Goal: Find contact information: Find contact information

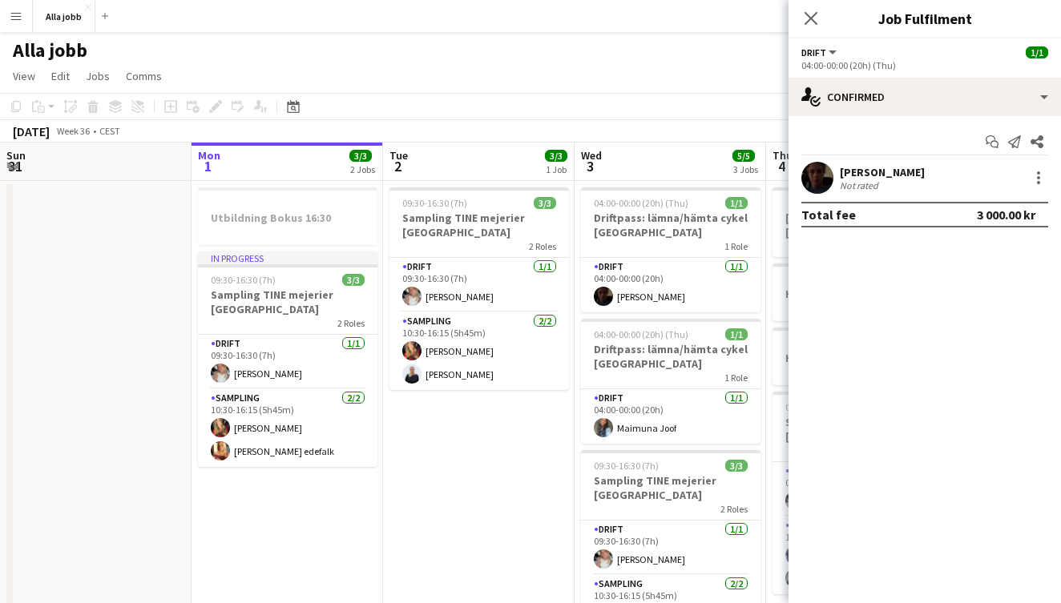
scroll to position [0, 461]
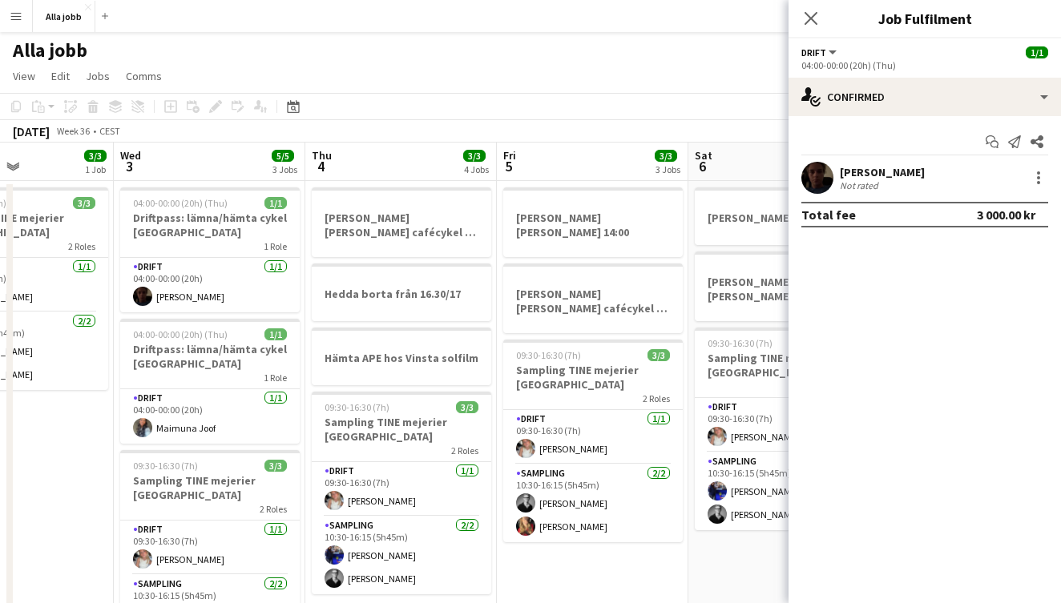
click at [555, 74] on app-page-menu "View Day view expanded Day view collapsed Month view Date picker Jump to [DATE]…" at bounding box center [530, 77] width 1061 height 30
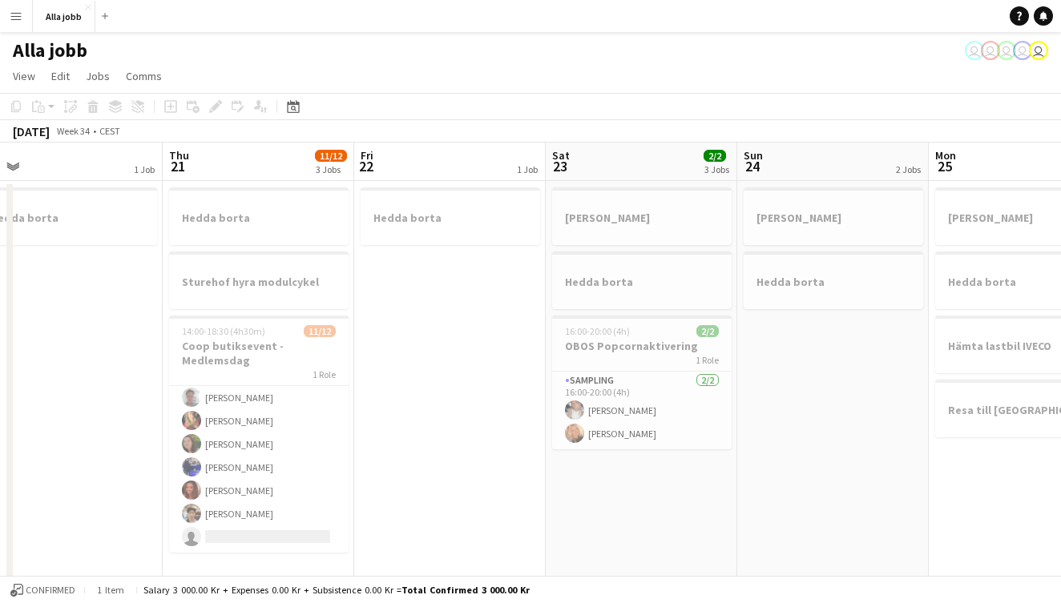
scroll to position [143, 0]
click at [234, 483] on app-card-role "Butiksdemo [DATE] 14:00-18:30 (4h30m) [PERSON_NAME] [PERSON_NAME] edefalk [PERS…" at bounding box center [258, 398] width 179 height 310
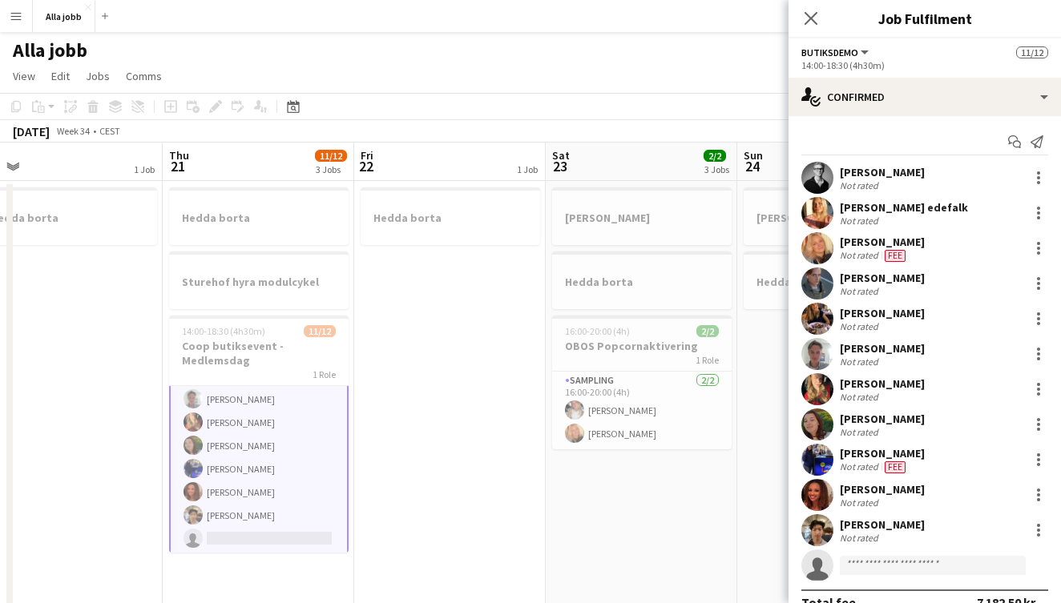
click at [823, 218] on app-user-avatar at bounding box center [817, 213] width 32 height 32
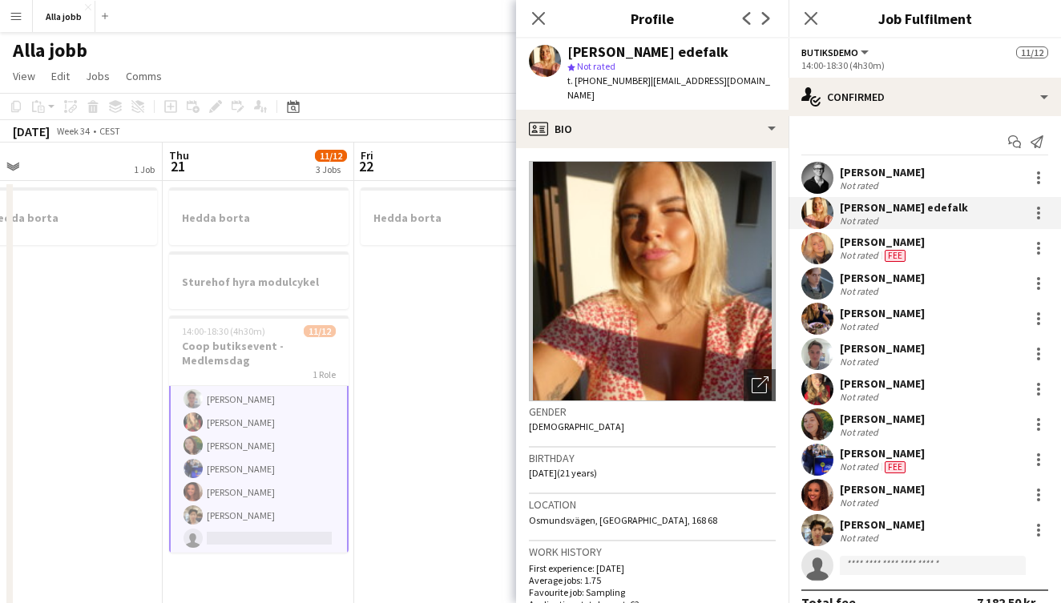
click at [691, 54] on div "[PERSON_NAME] edefalk" at bounding box center [647, 52] width 161 height 14
drag, startPoint x: 755, startPoint y: 83, endPoint x: 640, endPoint y: 79, distance: 114.6
click at [640, 79] on div "[PERSON_NAME] edefalk star Not rated t. [PHONE_NUMBER] | [EMAIL_ADDRESS][DOMAIN…" at bounding box center [652, 73] width 272 height 71
copy span "[EMAIL_ADDRESS][DOMAIN_NAME]"
click at [611, 75] on span "t. [PHONE_NUMBER]" at bounding box center [608, 81] width 83 height 12
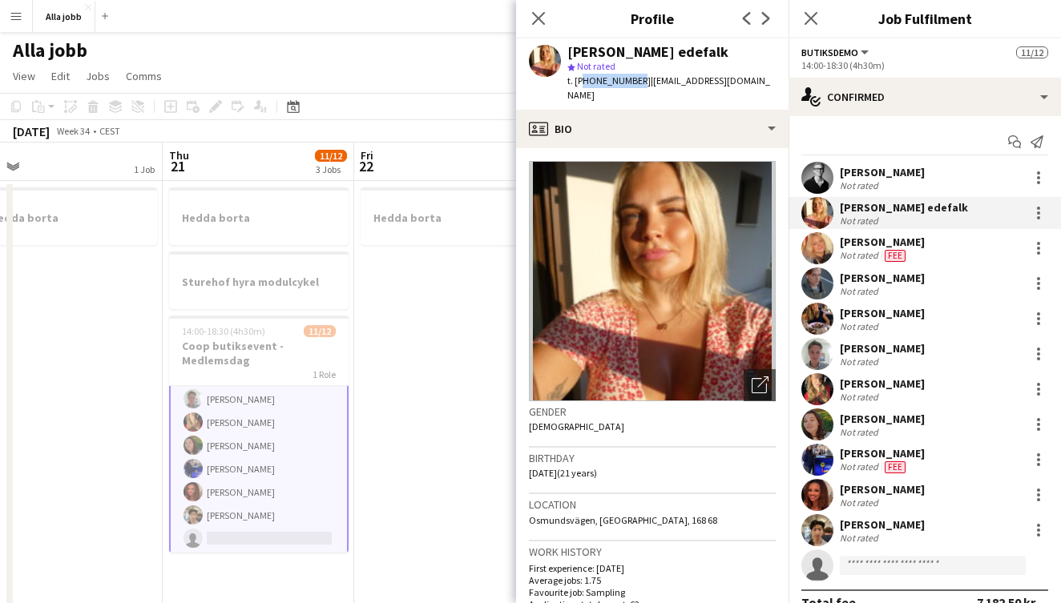
click at [611, 75] on span "t. [PHONE_NUMBER]" at bounding box center [608, 81] width 83 height 12
click at [654, 56] on div "[PERSON_NAME] edefalk" at bounding box center [647, 52] width 161 height 14
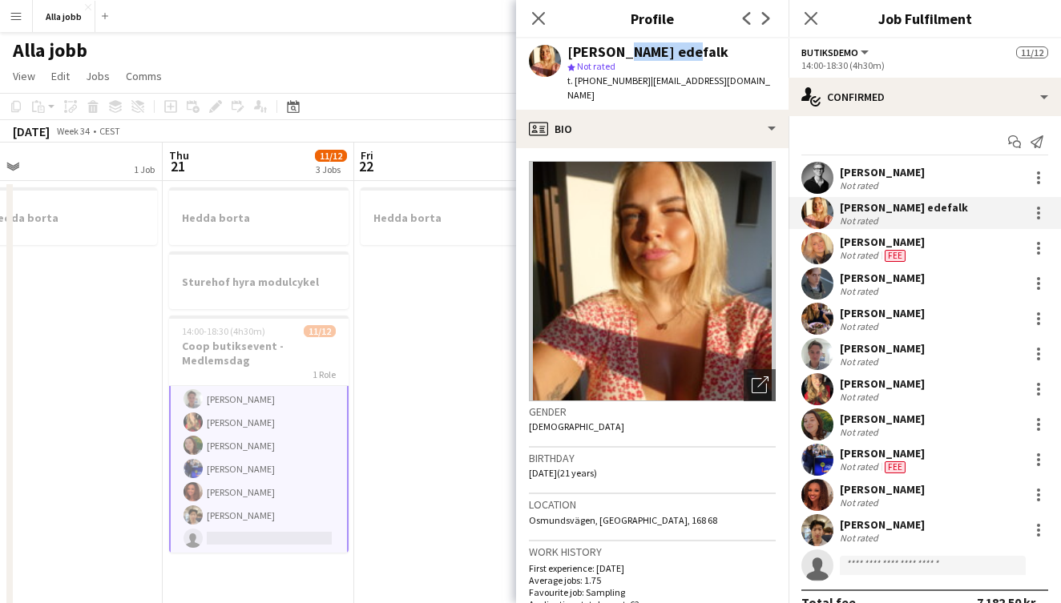
click at [654, 56] on div "[PERSON_NAME] edefalk" at bounding box center [647, 52] width 161 height 14
copy div "[PERSON_NAME] edefalk"
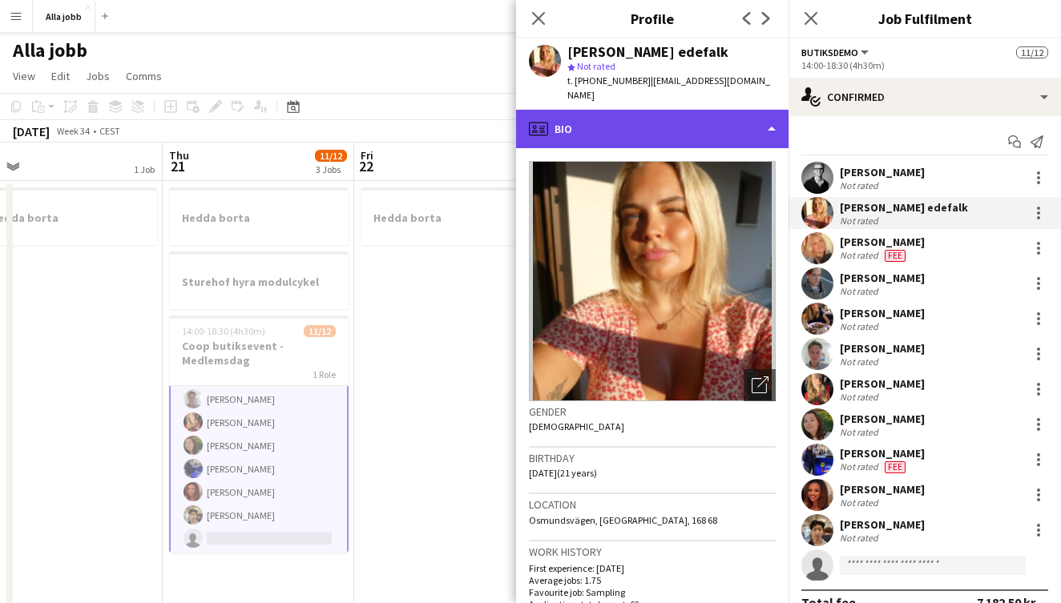
click at [623, 115] on div "profile Bio" at bounding box center [652, 129] width 272 height 38
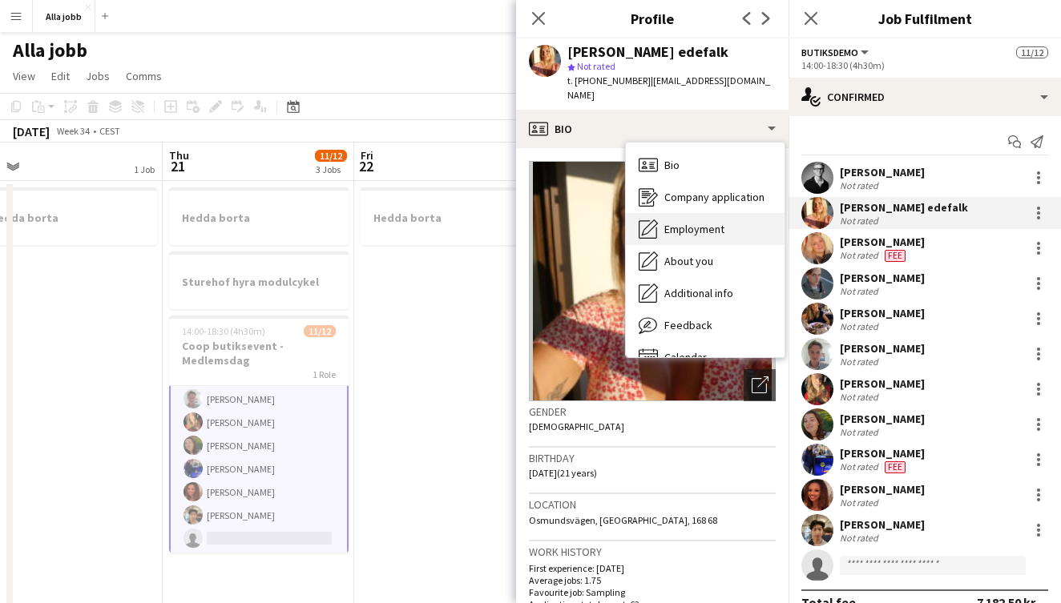
click at [683, 222] on span "Employment" at bounding box center [694, 229] width 60 height 14
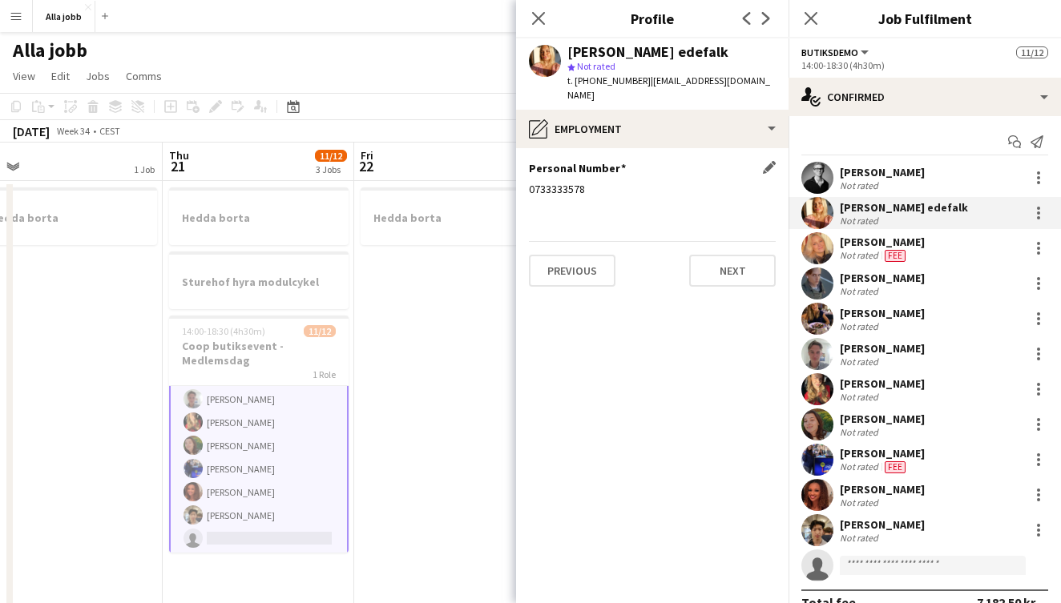
click at [560, 182] on div "0733333578" at bounding box center [652, 189] width 247 height 14
click at [610, 205] on app-section-data-types "Personal Number Edit this field 0733333578 Previous Next" at bounding box center [652, 375] width 272 height 455
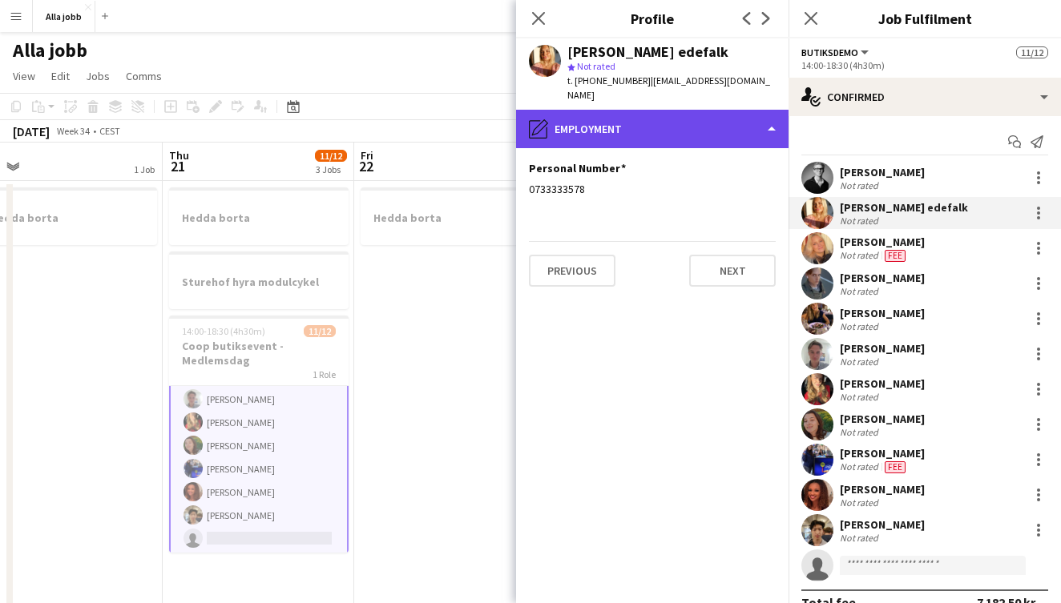
click at [592, 112] on div "pencil4 Employment" at bounding box center [652, 129] width 272 height 38
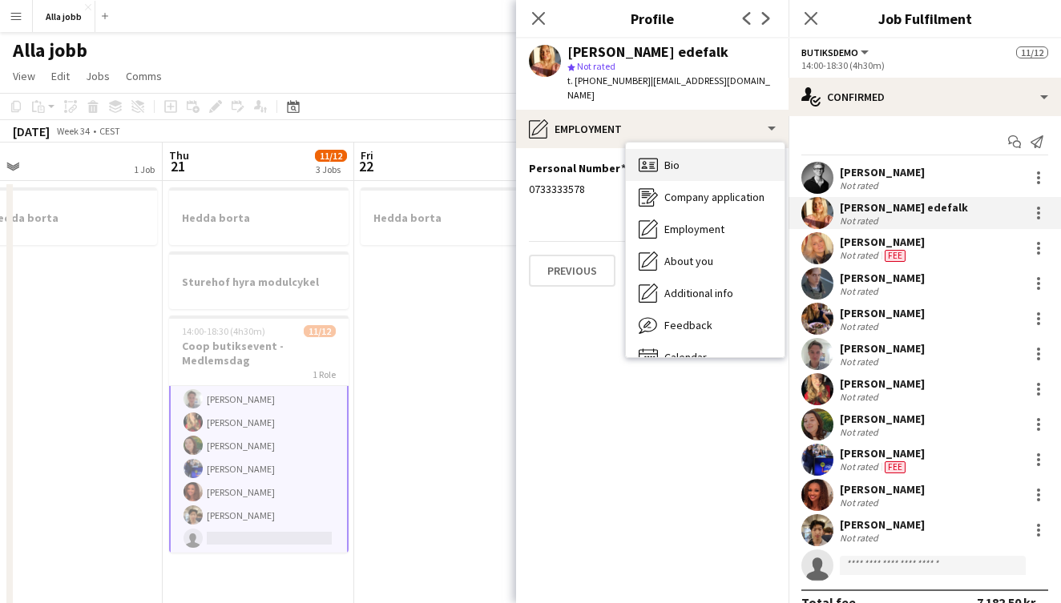
click at [679, 158] on span "Bio" at bounding box center [671, 165] width 15 height 14
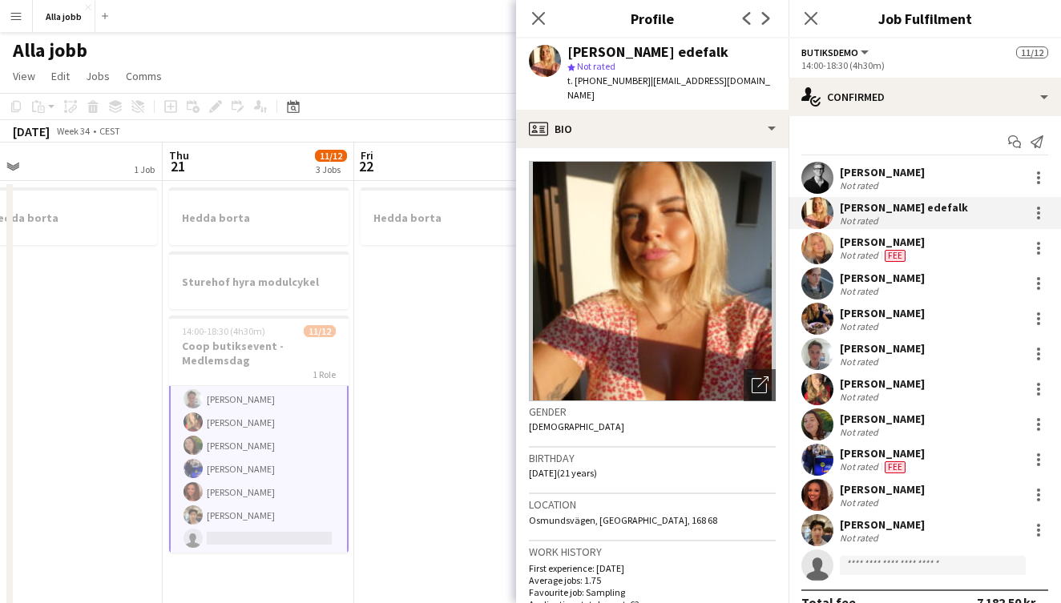
click at [569, 514] on span "Osmundsvägen, [GEOGRAPHIC_DATA], 168 68" at bounding box center [623, 520] width 188 height 12
copy span "Osmundsvägen, [GEOGRAPHIC_DATA], 168 68"
click at [609, 81] on span "t. [PHONE_NUMBER]" at bounding box center [608, 81] width 83 height 12
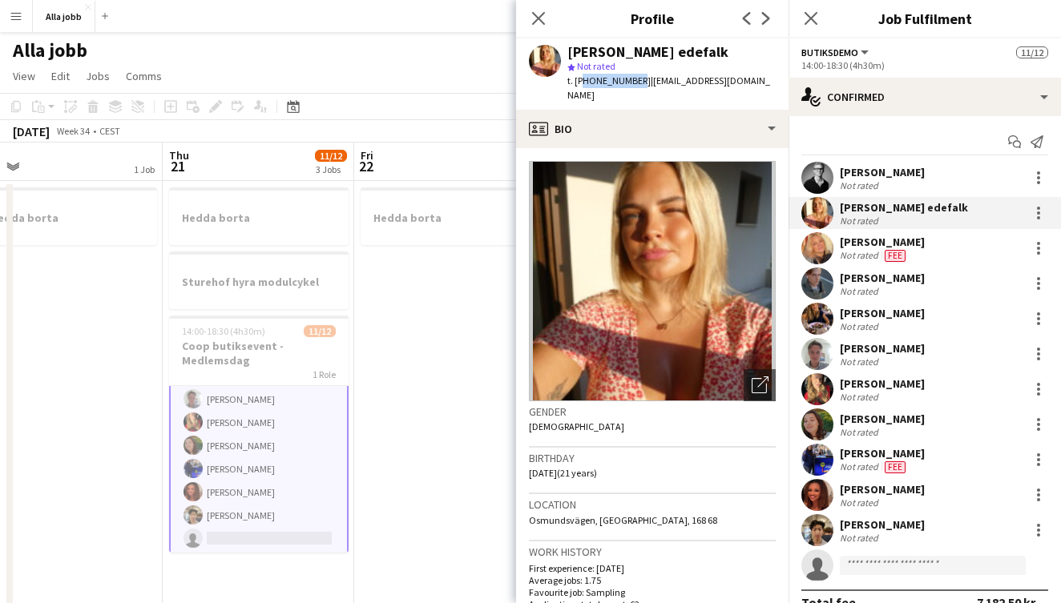
click at [609, 81] on span "t. [PHONE_NUMBER]" at bounding box center [608, 81] width 83 height 12
copy span "46733333578"
click at [690, 89] on div "[PERSON_NAME] edefalk star Not rated t. [PHONE_NUMBER] | [EMAIL_ADDRESS][DOMAIN…" at bounding box center [652, 73] width 272 height 71
click at [690, 79] on span "| [EMAIL_ADDRESS][DOMAIN_NAME]" at bounding box center [668, 88] width 203 height 26
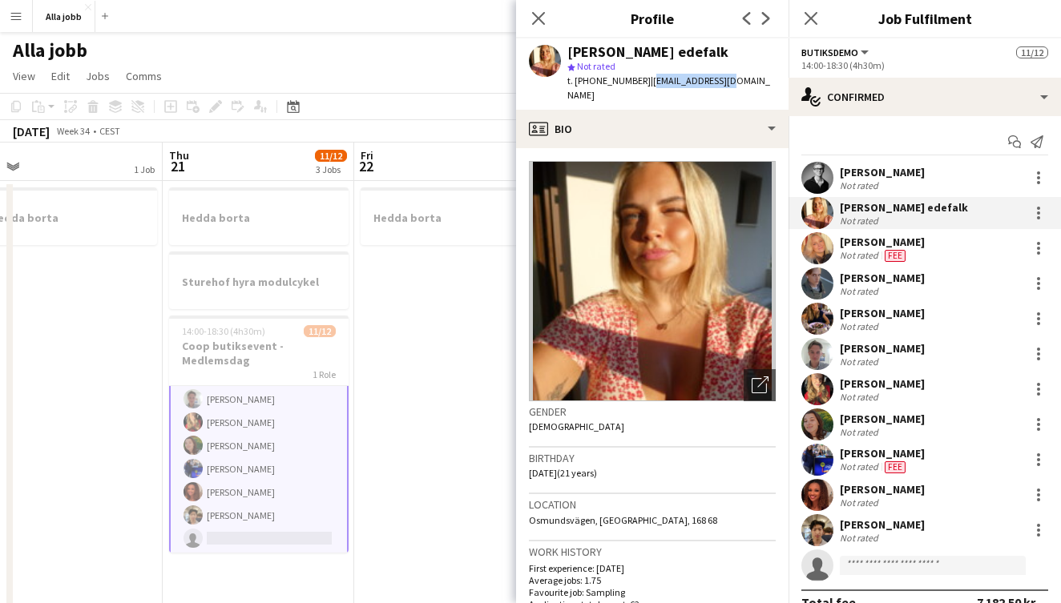
click at [690, 79] on span "| [EMAIL_ADDRESS][DOMAIN_NAME]" at bounding box center [668, 88] width 203 height 26
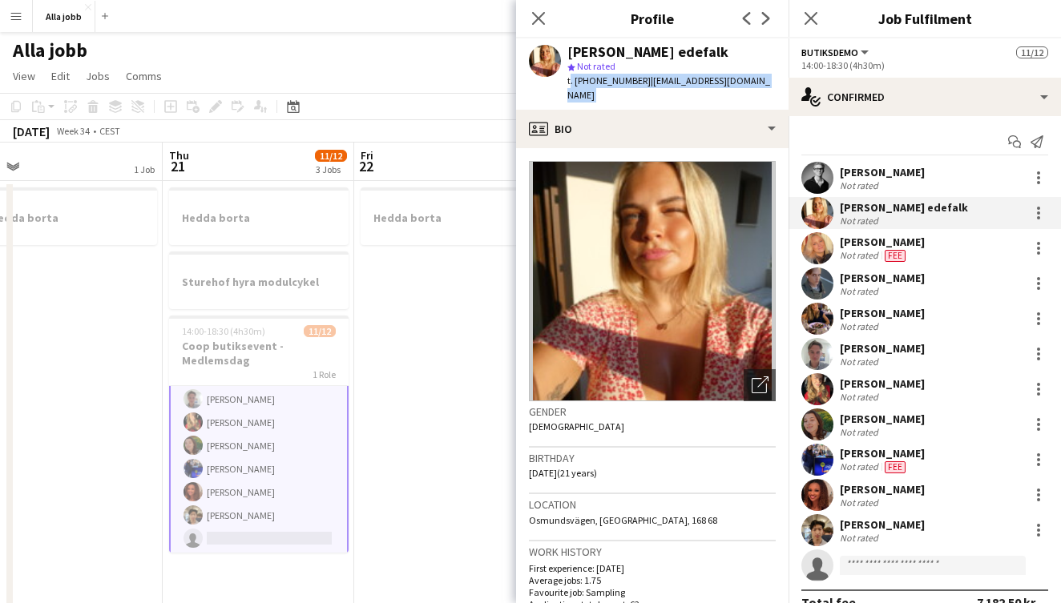
click at [690, 79] on span "| [EMAIL_ADDRESS][DOMAIN_NAME]" at bounding box center [668, 88] width 203 height 26
click at [744, 84] on span "| [EMAIL_ADDRESS][DOMAIN_NAME]" at bounding box center [668, 88] width 203 height 26
drag, startPoint x: 760, startPoint y: 82, endPoint x: 639, endPoint y: 79, distance: 121.0
click at [639, 79] on div "[PERSON_NAME] edefalk star Not rated t. [PHONE_NUMBER] | [EMAIL_ADDRESS][DOMAIN…" at bounding box center [652, 73] width 272 height 71
copy span "[EMAIL_ADDRESS][DOMAIN_NAME]"
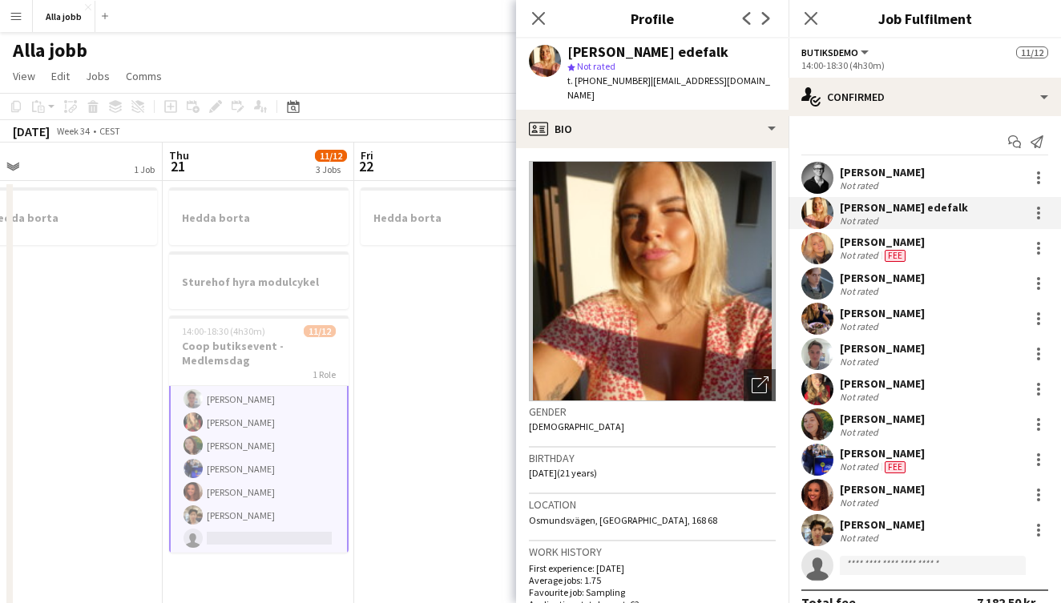
click at [818, 395] on app-user-avatar at bounding box center [817, 389] width 32 height 32
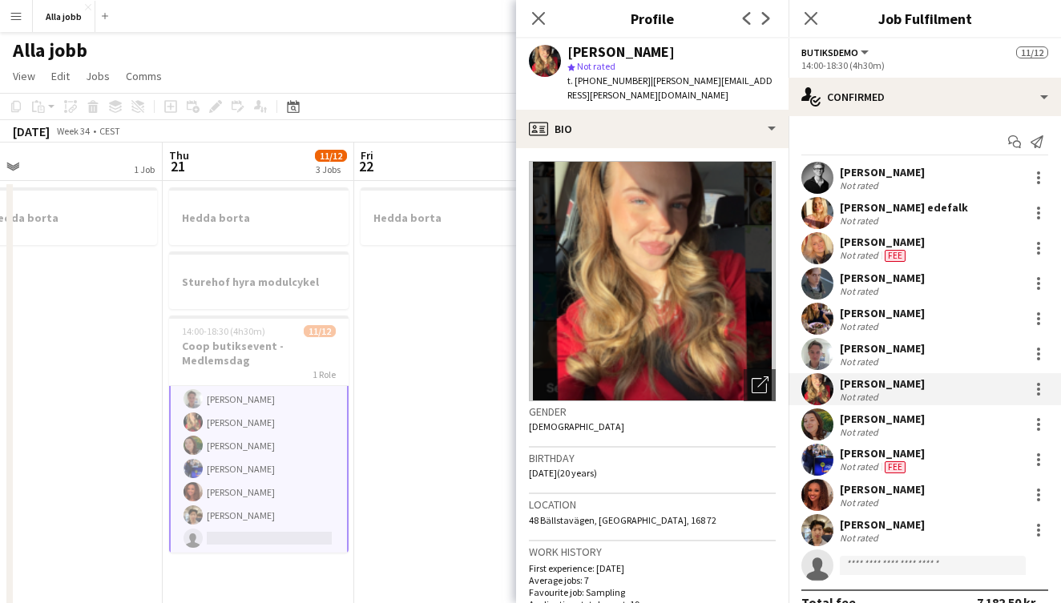
click at [637, 54] on div "[PERSON_NAME]" at bounding box center [620, 52] width 107 height 14
copy div "[PERSON_NAME]"
click at [581, 512] on div "Location [GEOGRAPHIC_DATA], 168 72" at bounding box center [652, 517] width 247 height 46
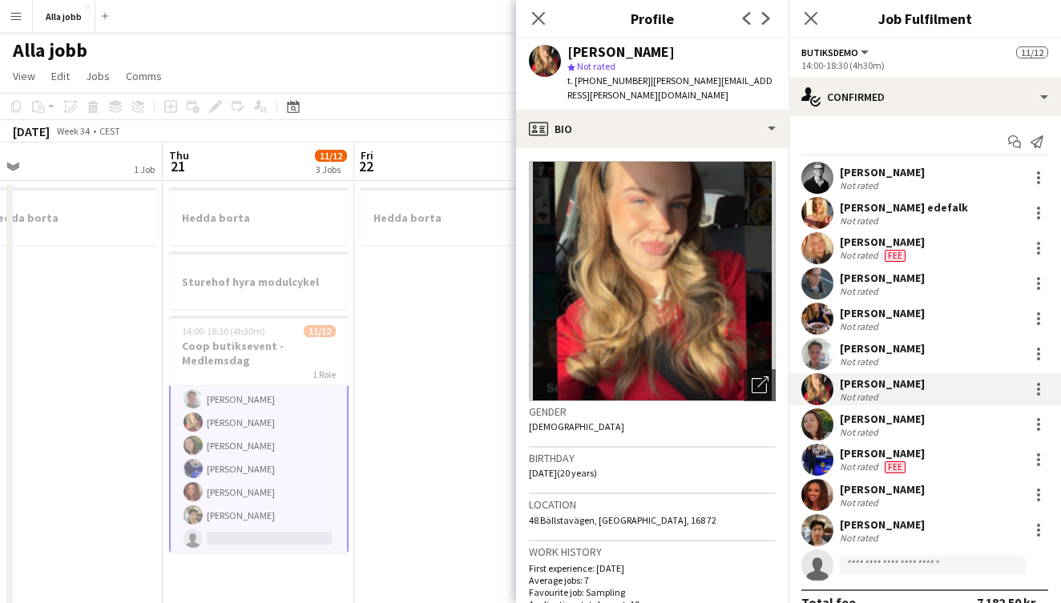
click at [581, 514] on span "48 Bällstavägen, [GEOGRAPHIC_DATA], 168 72" at bounding box center [622, 520] width 187 height 12
copy span "48 Bällstavägen, [GEOGRAPHIC_DATA], 168 72"
click at [758, 79] on span "| [PERSON_NAME][EMAIL_ADDRESS][PERSON_NAME][DOMAIN_NAME]" at bounding box center [669, 88] width 205 height 26
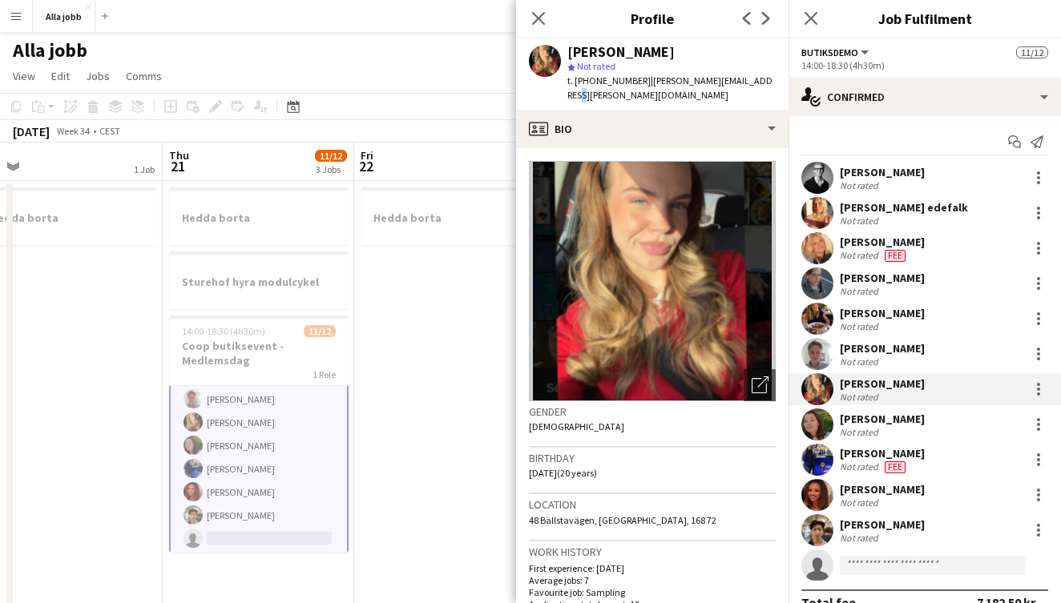
drag, startPoint x: 768, startPoint y: 79, endPoint x: 646, endPoint y: 79, distance: 121.8
click at [646, 79] on div "[PERSON_NAME] star Not rated t. [PHONE_NUMBER] | [PERSON_NAME][EMAIL_ADDRESS][P…" at bounding box center [652, 73] width 272 height 71
copy span "[PERSON_NAME][EMAIL_ADDRESS][PERSON_NAME][DOMAIN_NAME]"
click at [591, 83] on span "t. [PHONE_NUMBER]" at bounding box center [608, 81] width 83 height 12
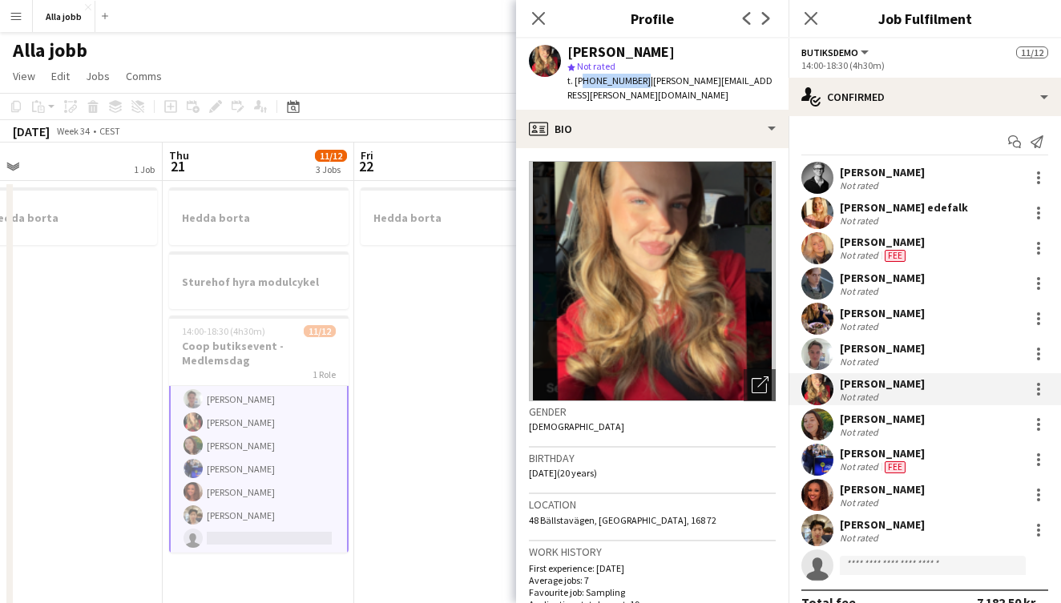
copy span "460763903932"
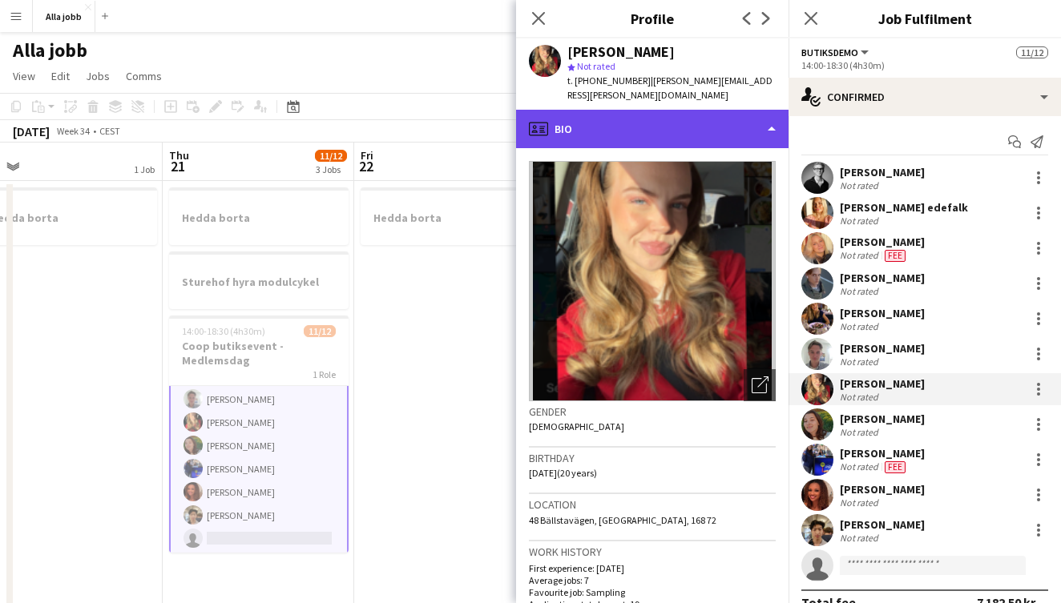
click at [637, 111] on div "profile Bio" at bounding box center [652, 129] width 272 height 38
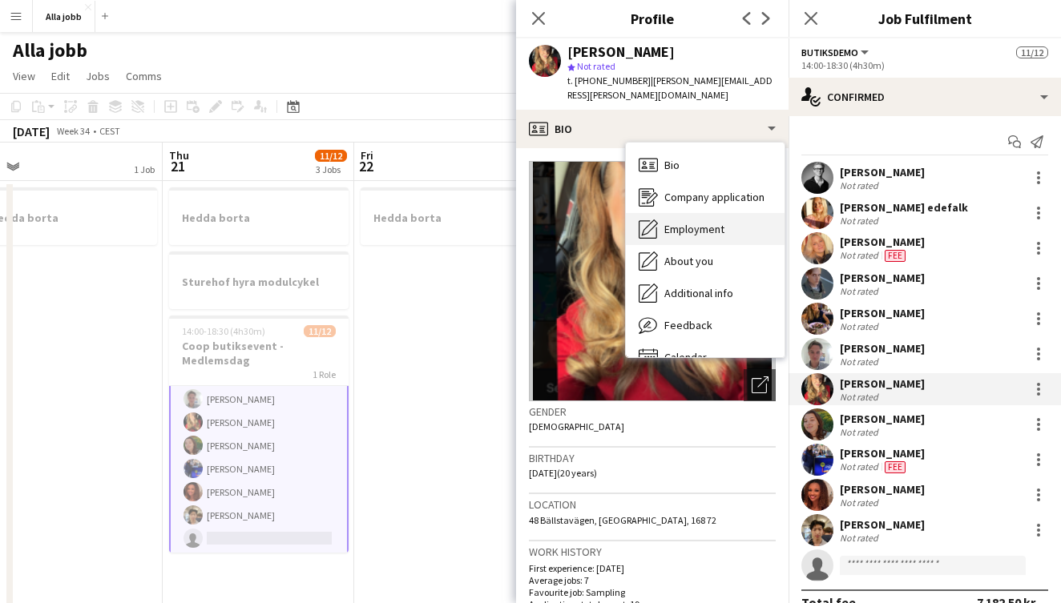
click at [693, 222] on span "Employment" at bounding box center [694, 229] width 60 height 14
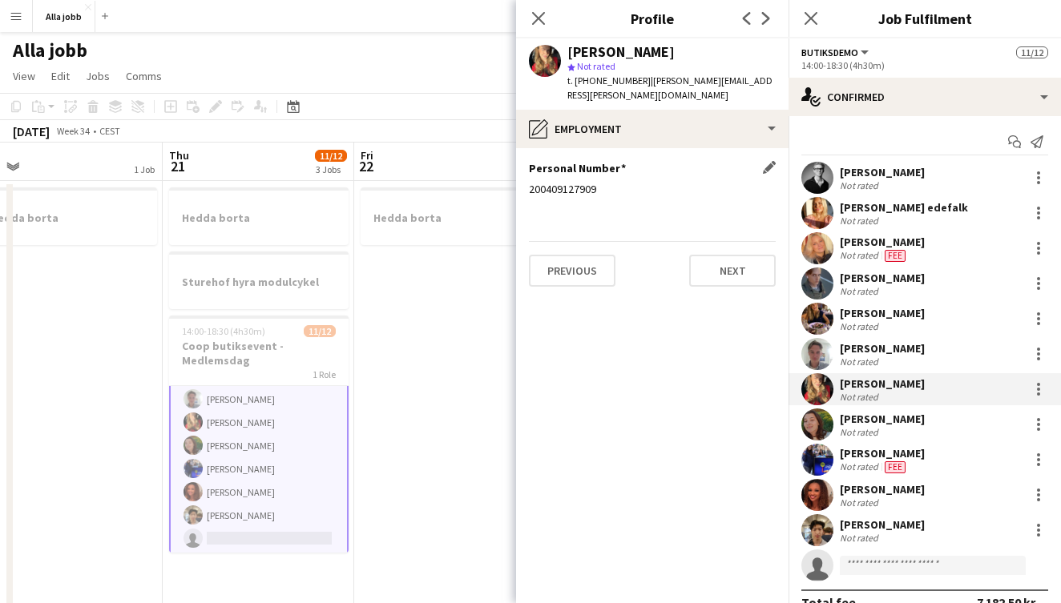
click at [567, 182] on div "200409127909" at bounding box center [652, 189] width 247 height 14
copy div "200409127909"
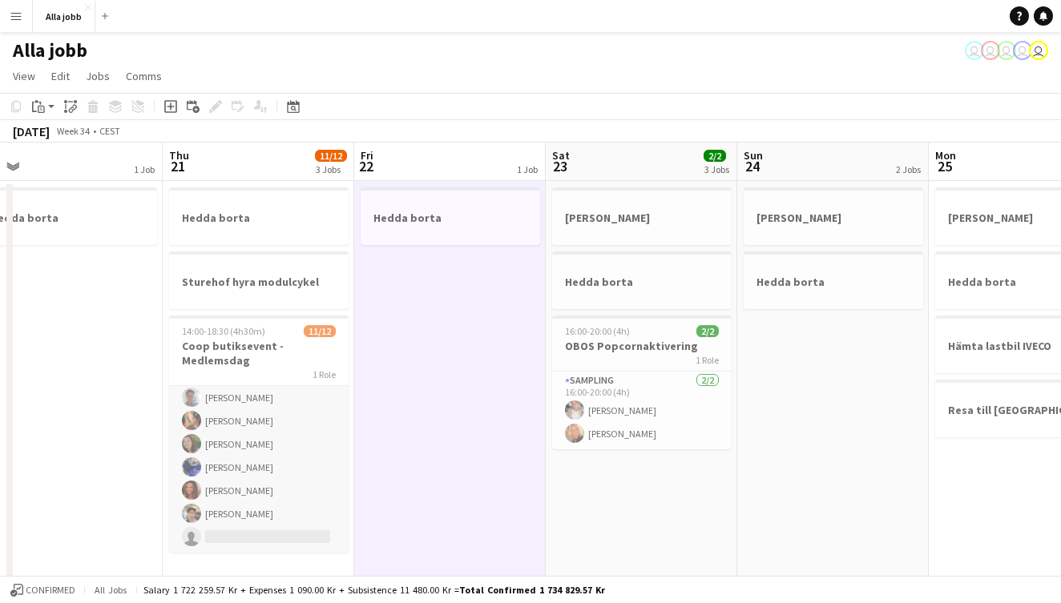
click at [266, 490] on app-card-role "Butiksdemo [DATE] 14:00-18:30 (4h30m) [PERSON_NAME] [PERSON_NAME] edefalk [PERS…" at bounding box center [258, 398] width 179 height 310
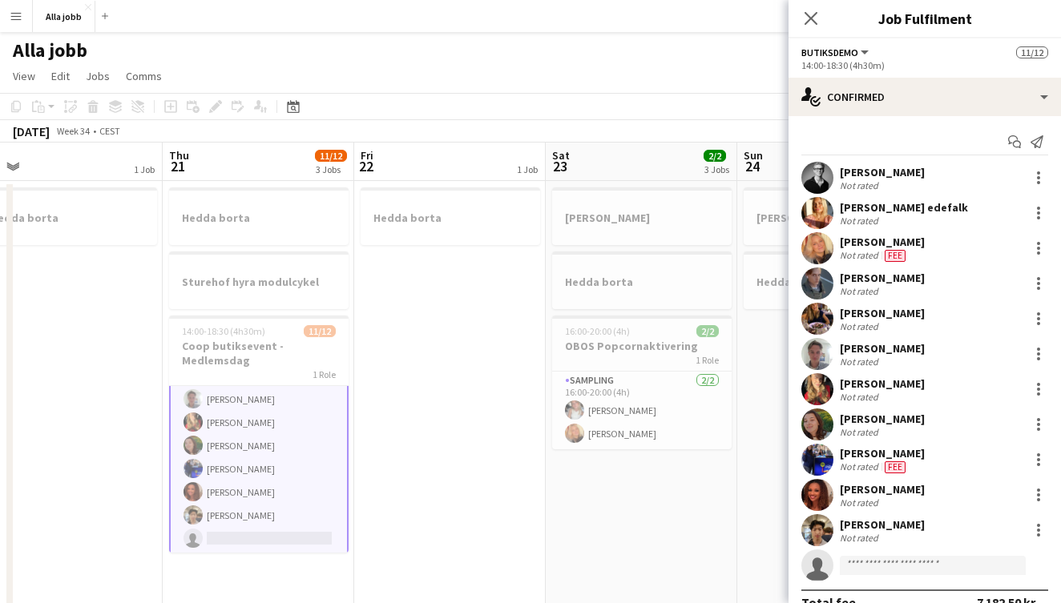
click at [818, 281] on app-user-avatar at bounding box center [817, 284] width 32 height 32
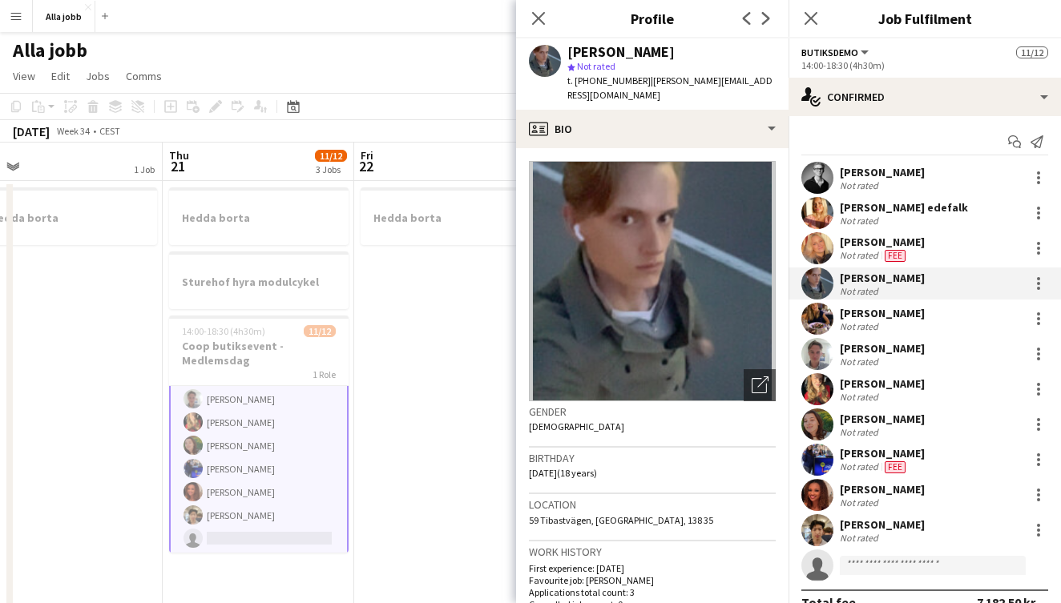
click at [640, 50] on div "[PERSON_NAME]" at bounding box center [620, 52] width 107 height 14
drag, startPoint x: 757, startPoint y: 76, endPoint x: 641, endPoint y: 75, distance: 116.2
click at [641, 75] on div "[PERSON_NAME] star Not rated t. [PHONE_NUMBER] | [PERSON_NAME][EMAIL_ADDRESS][D…" at bounding box center [652, 73] width 272 height 71
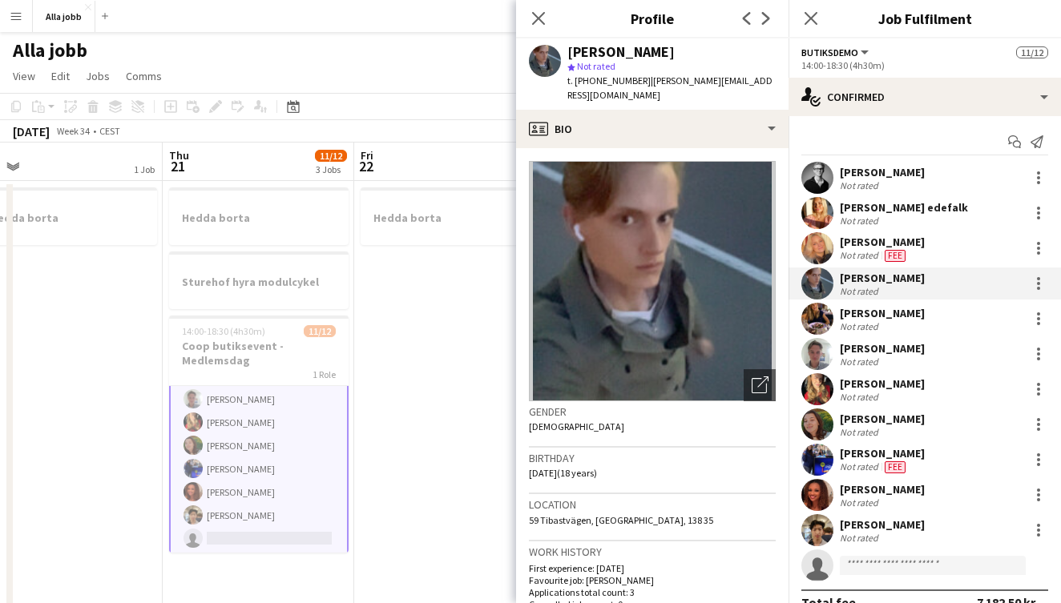
click at [628, 49] on div "[PERSON_NAME]" at bounding box center [620, 52] width 107 height 14
click at [679, 77] on span "| [PERSON_NAME][EMAIL_ADDRESS][DOMAIN_NAME]" at bounding box center [669, 88] width 205 height 26
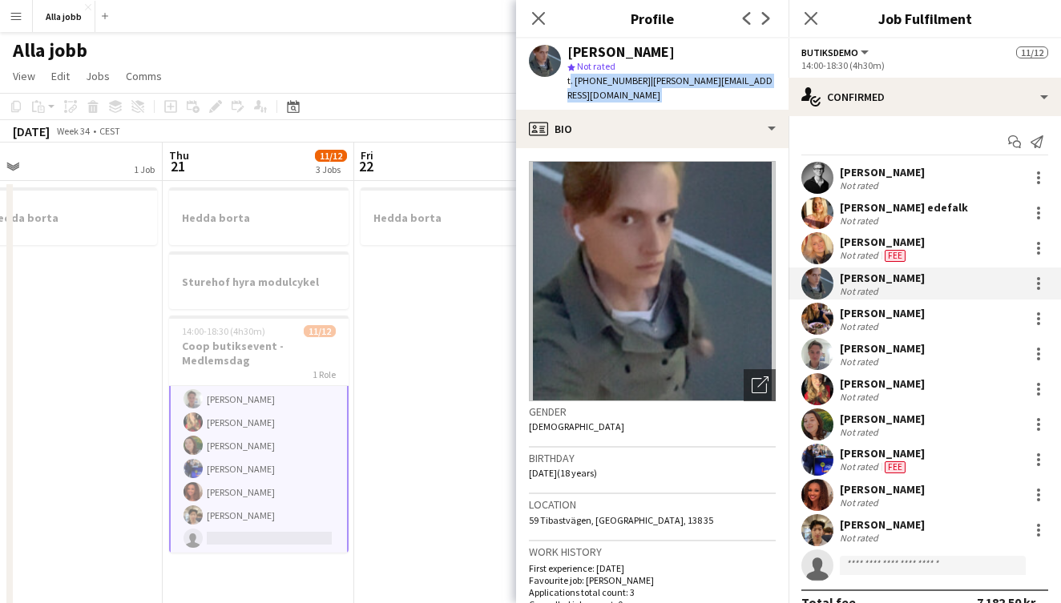
click at [679, 77] on span "| [PERSON_NAME][EMAIL_ADDRESS][DOMAIN_NAME]" at bounding box center [669, 88] width 205 height 26
click at [587, 512] on div "Location 59 [GEOGRAPHIC_DATA], [GEOGRAPHIC_DATA], 138 35" at bounding box center [652, 517] width 247 height 46
click at [590, 514] on span "59 Tibastvägen, [GEOGRAPHIC_DATA], 138 35" at bounding box center [621, 520] width 184 height 12
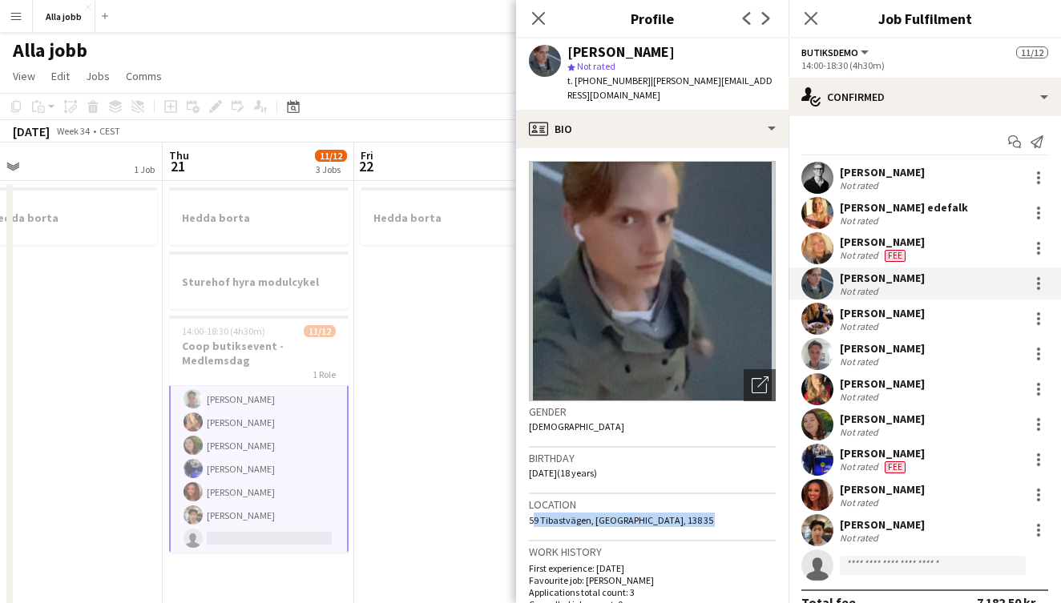
click at [590, 514] on span "59 Tibastvägen, [GEOGRAPHIC_DATA], 138 35" at bounding box center [621, 520] width 184 height 12
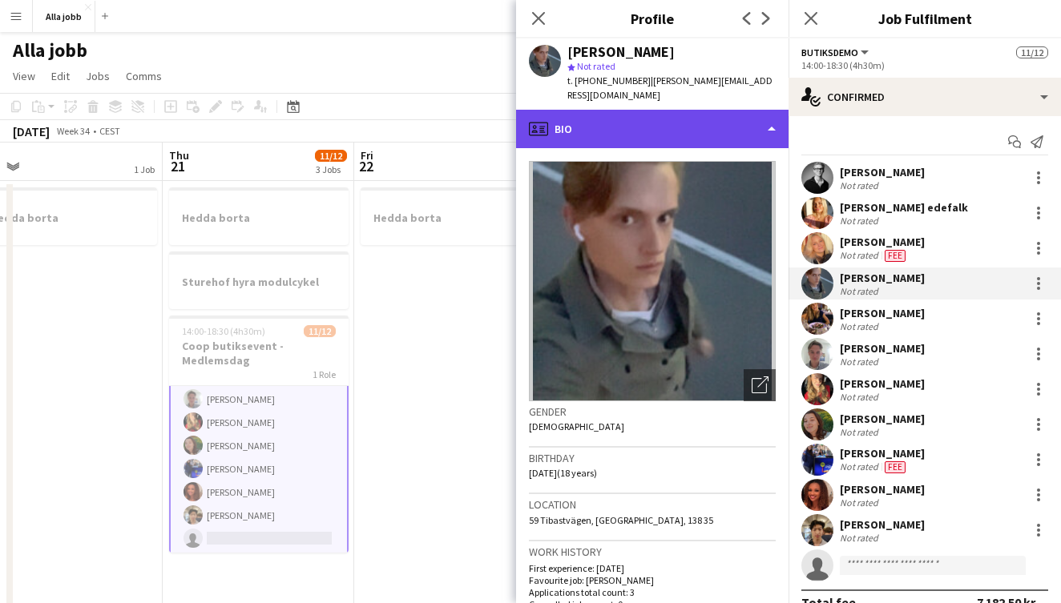
click at [705, 122] on div "profile Bio" at bounding box center [652, 129] width 272 height 38
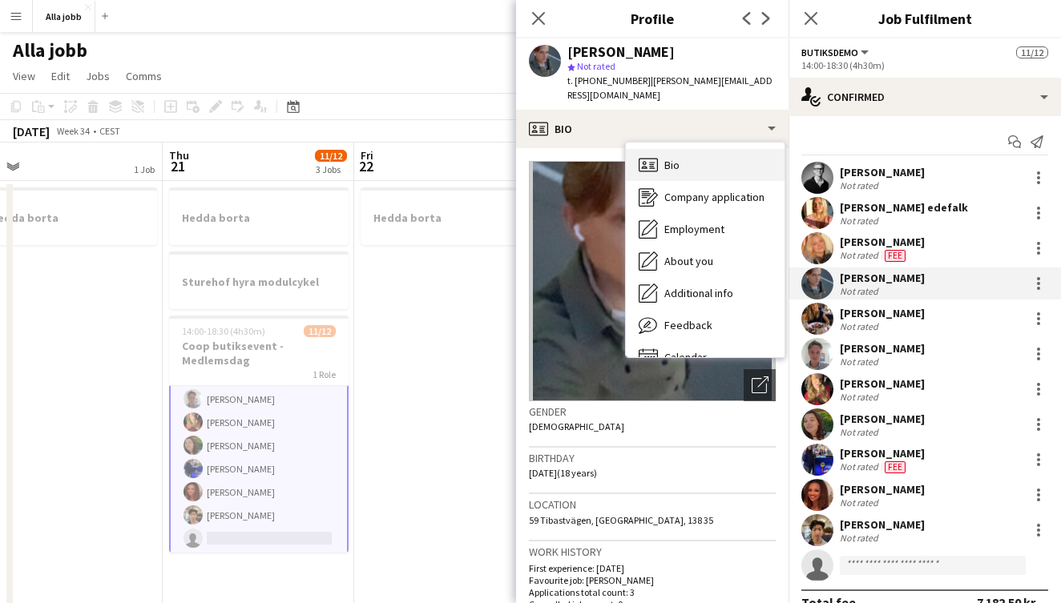
click at [683, 152] on div "Bio Bio" at bounding box center [705, 165] width 159 height 32
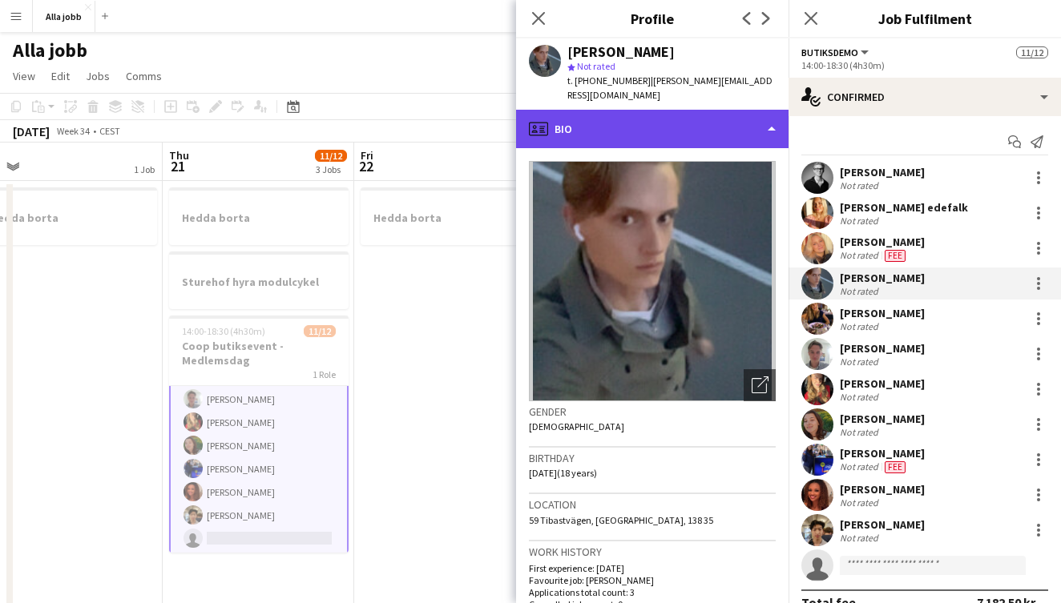
click at [652, 115] on div "profile Bio" at bounding box center [652, 129] width 272 height 38
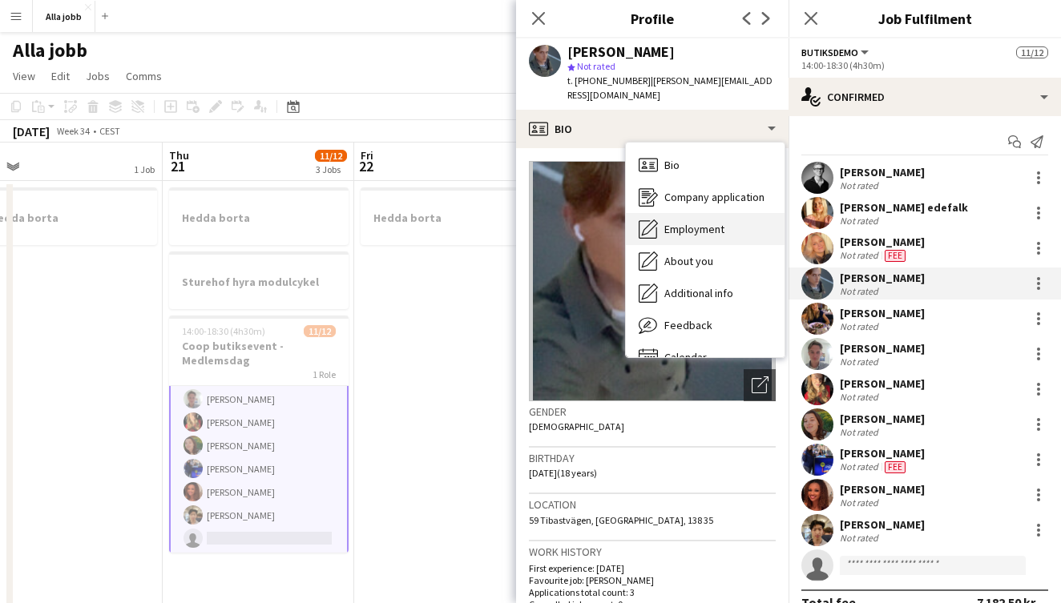
click at [683, 222] on span "Employment" at bounding box center [694, 229] width 60 height 14
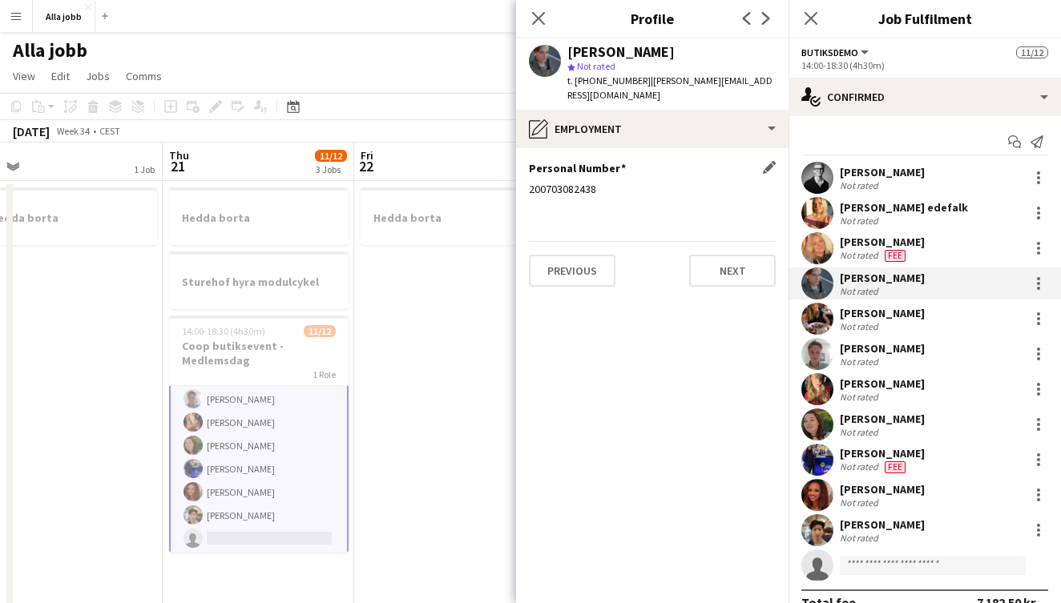
click at [572, 182] on div "200703082438" at bounding box center [652, 189] width 247 height 14
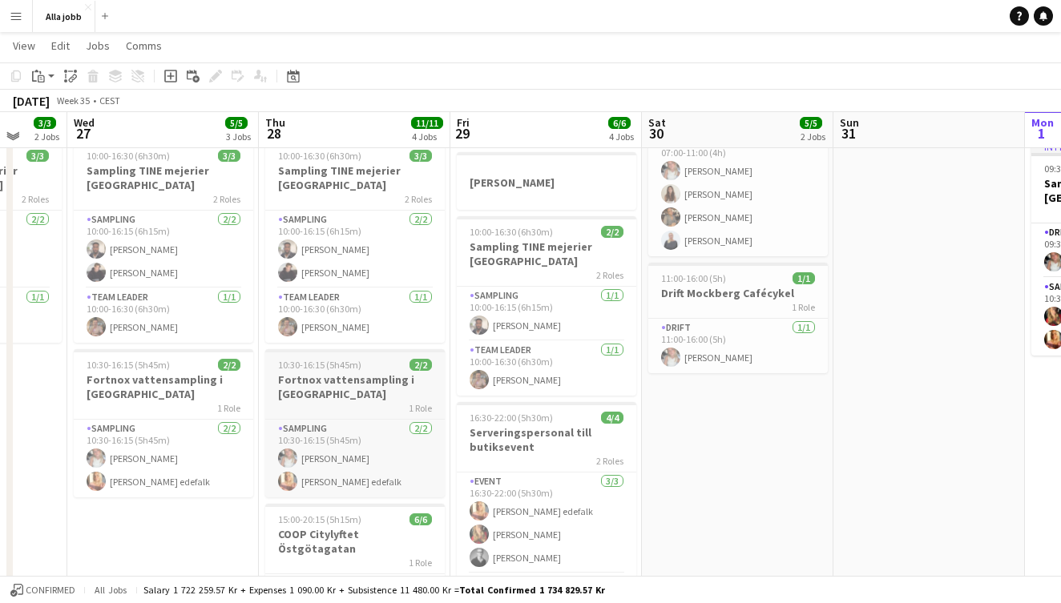
scroll to position [111, 0]
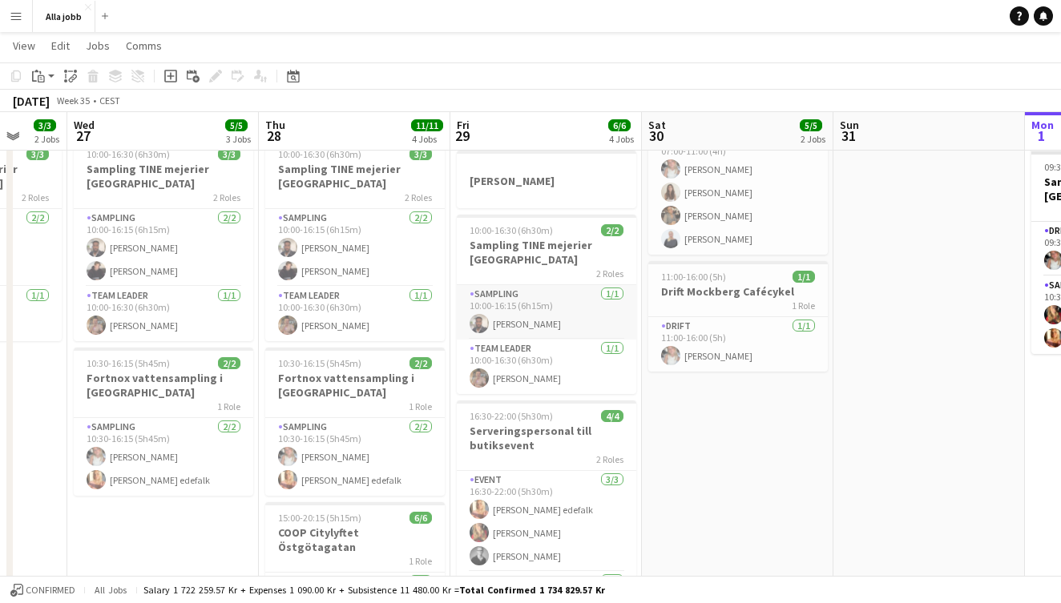
click at [529, 312] on app-card-role "Sampling [DATE] 10:00-16:15 (6h15m) [PERSON_NAME]" at bounding box center [546, 312] width 179 height 54
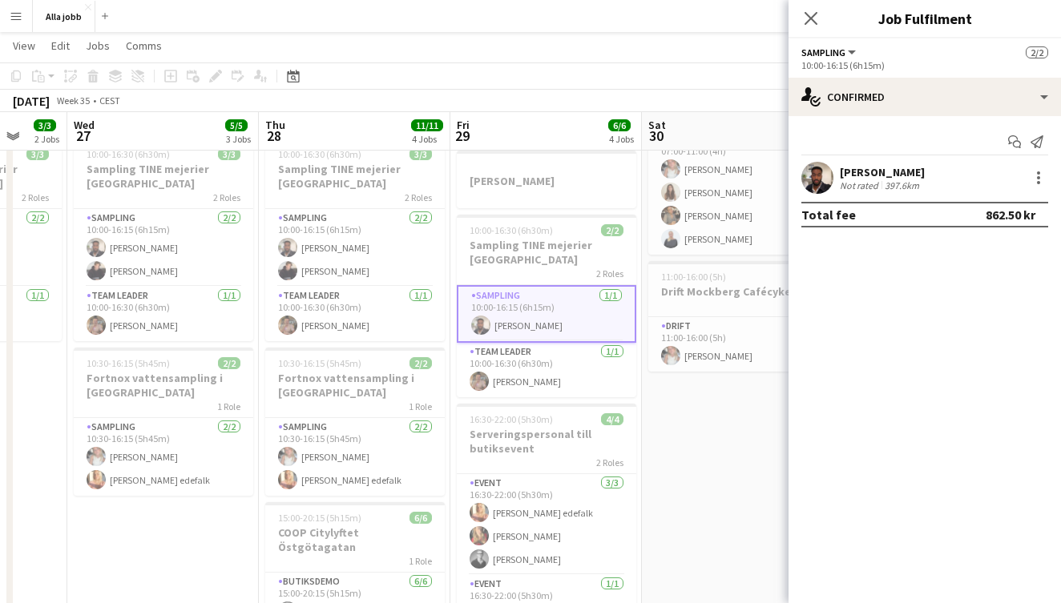
click at [744, 468] on app-date-cell "07:00-11:00 (4h) 4/4 Bagel Bar KICKS Globen 1 Role Event [DATE] 07:00-11:00 (4h…" at bounding box center [738, 552] width 192 height 968
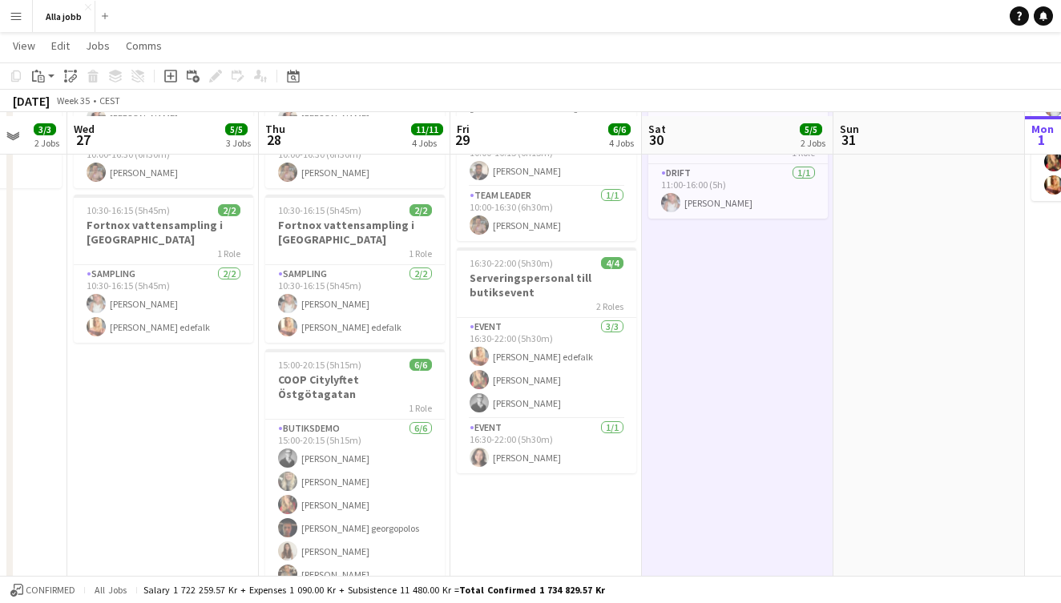
scroll to position [268, 0]
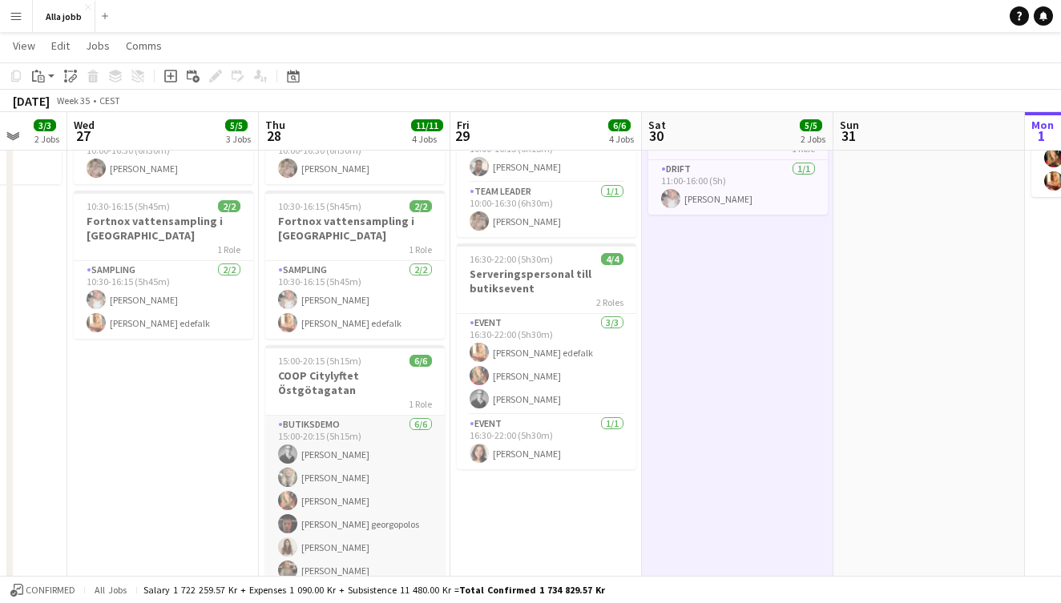
click at [359, 489] on app-card-role "Butiksdemo [DATE] 15:00-20:15 (5h15m) [PERSON_NAME] [PERSON_NAME] [PERSON_NAME]…" at bounding box center [354, 501] width 179 height 171
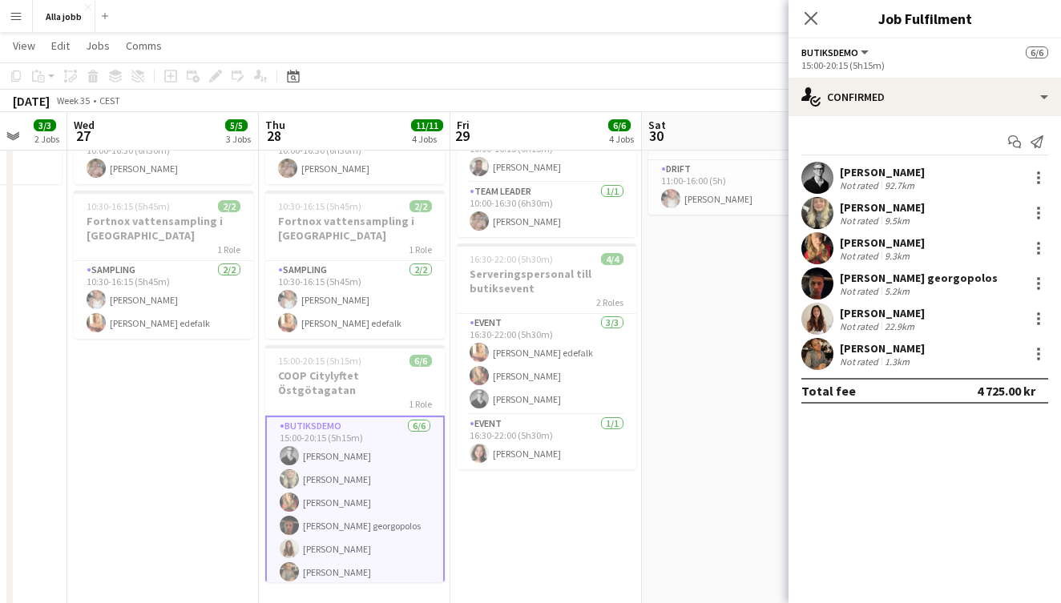
click at [819, 284] on app-user-avatar at bounding box center [817, 284] width 32 height 32
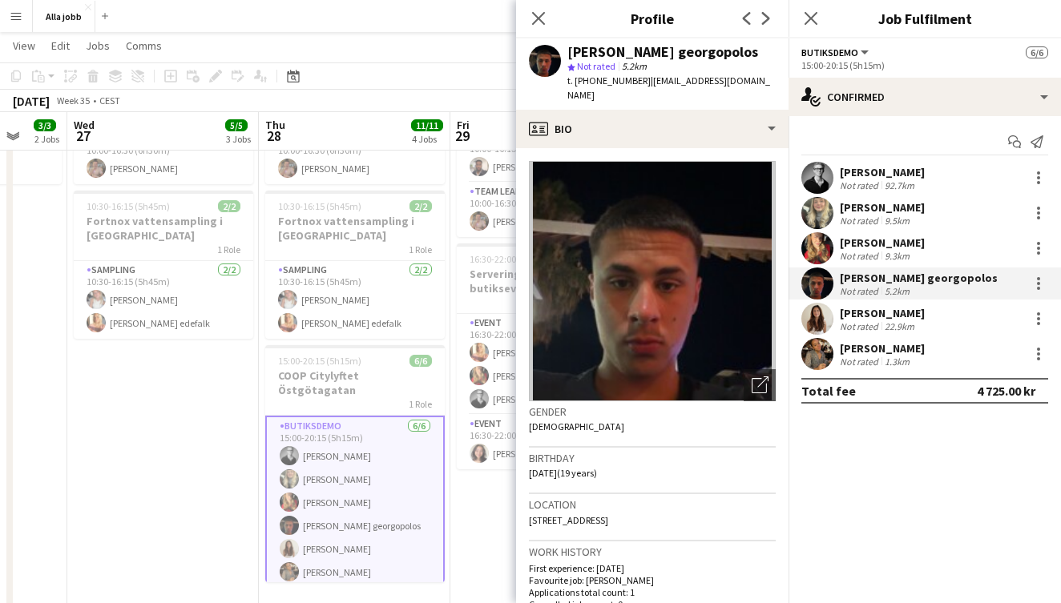
click at [828, 321] on app-user-avatar at bounding box center [817, 319] width 32 height 32
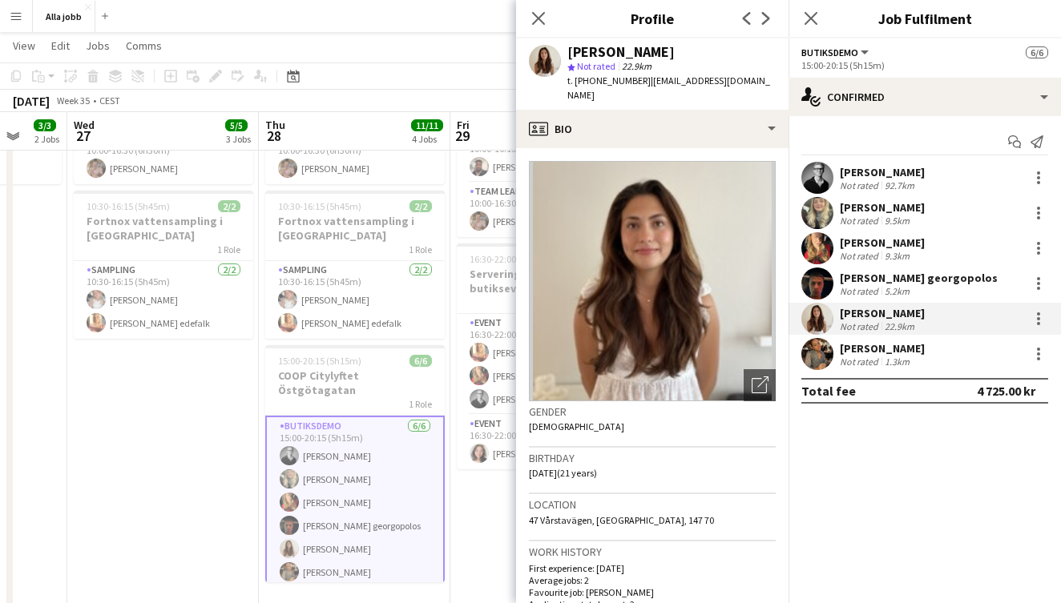
click at [602, 50] on div "[PERSON_NAME]" at bounding box center [620, 52] width 107 height 14
click at [592, 498] on h3 "Location" at bounding box center [652, 505] width 247 height 14
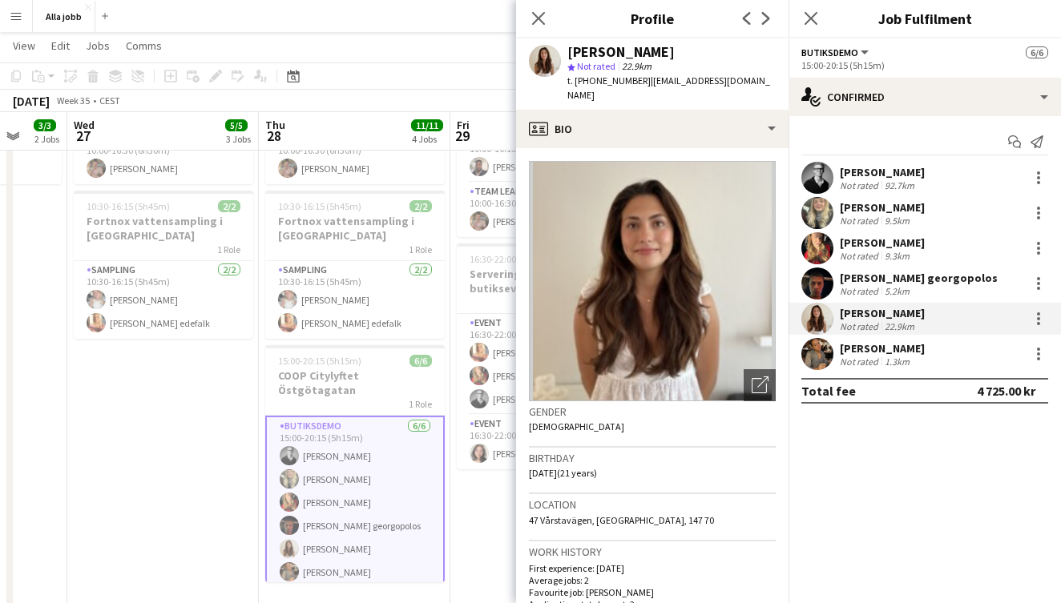
click at [592, 510] on div "Location 47 Vårstavägen, [GEOGRAPHIC_DATA], 147 70" at bounding box center [652, 517] width 247 height 46
click at [593, 510] on div "Location 47 Vårstavägen, [GEOGRAPHIC_DATA], 147 70" at bounding box center [652, 517] width 247 height 46
click at [689, 83] on span "| [EMAIL_ADDRESS][DOMAIN_NAME]" at bounding box center [668, 88] width 203 height 26
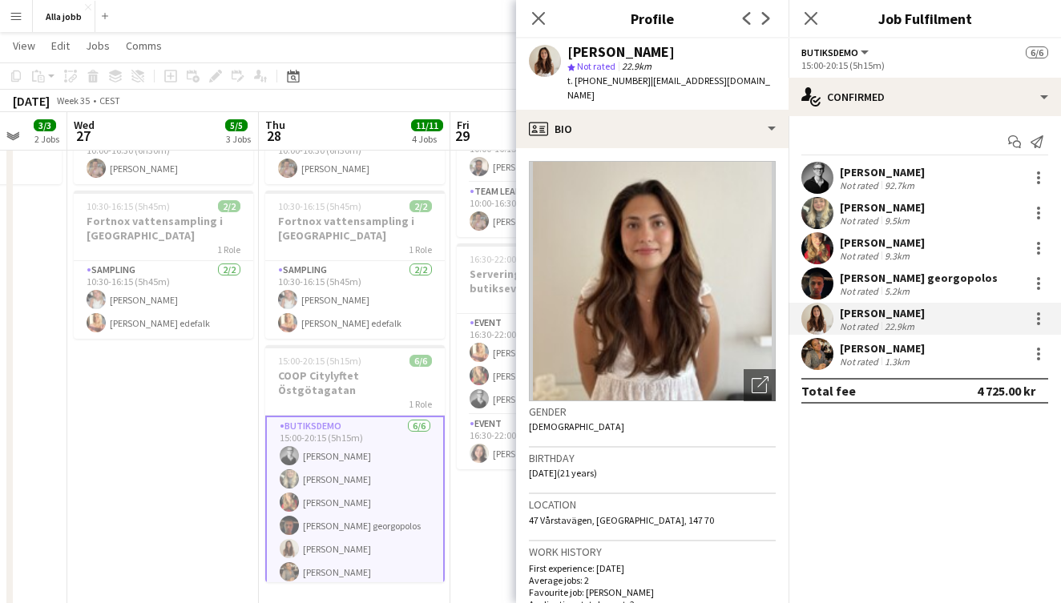
click at [659, 86] on span "| [EMAIL_ADDRESS][DOMAIN_NAME]" at bounding box center [668, 88] width 203 height 26
click at [596, 80] on span "t. [PHONE_NUMBER]" at bounding box center [608, 81] width 83 height 12
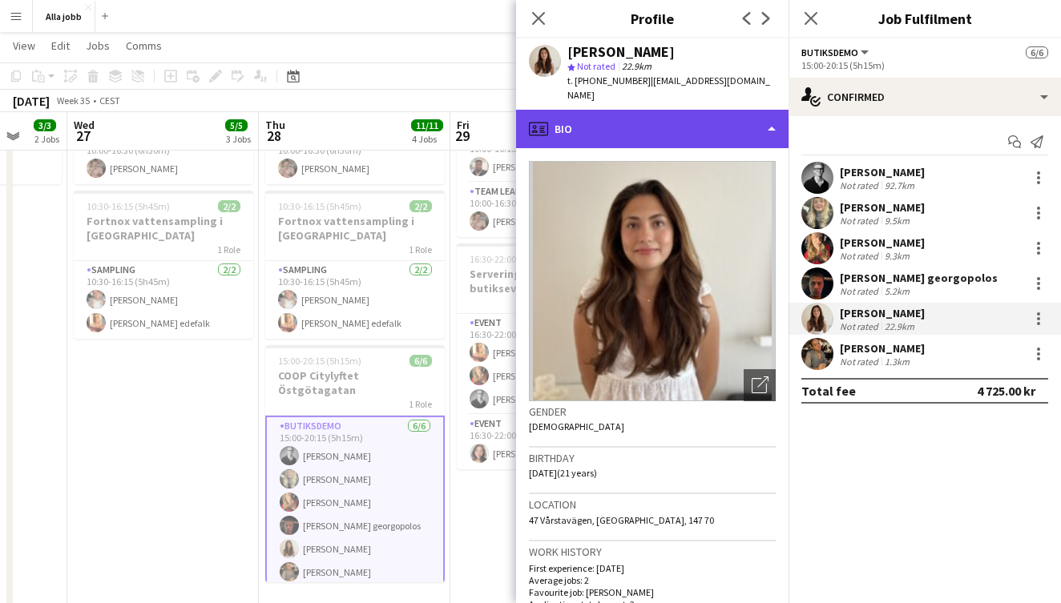
click at [643, 113] on div "profile Bio" at bounding box center [652, 129] width 272 height 38
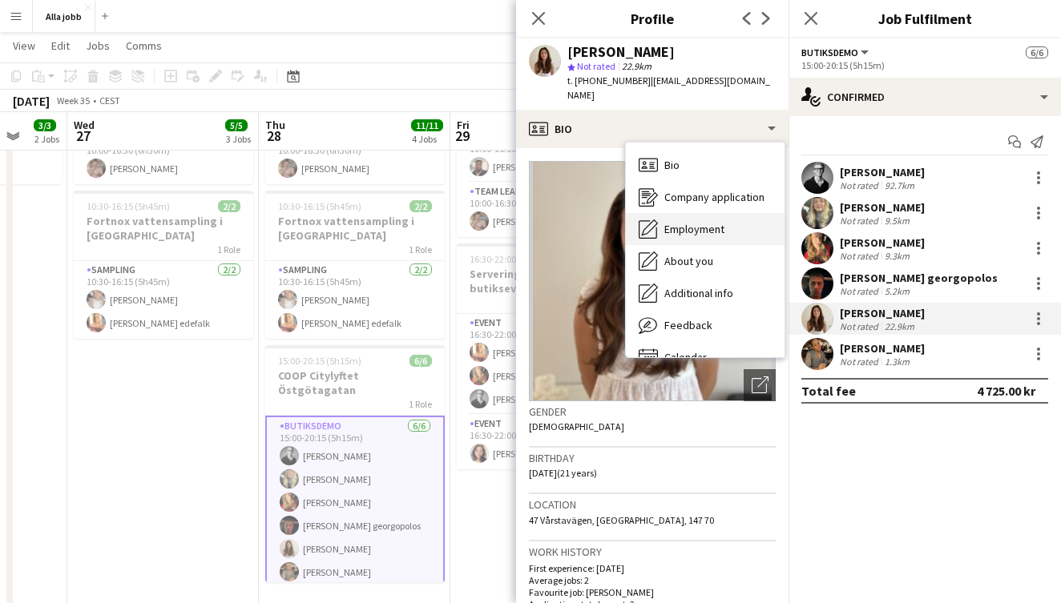
click at [673, 222] on span "Employment" at bounding box center [694, 229] width 60 height 14
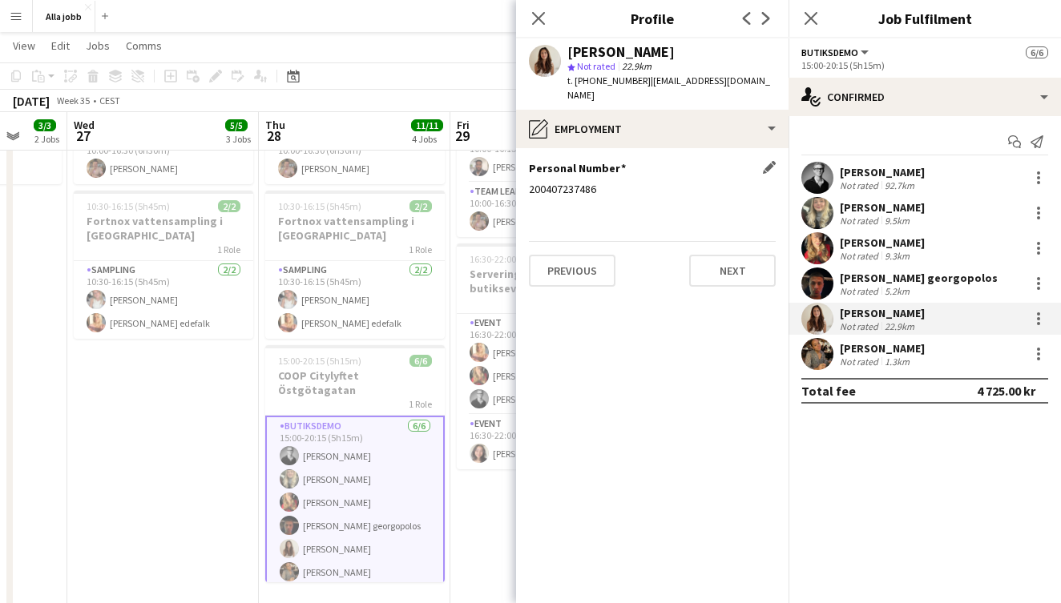
click at [556, 182] on div "200407237486" at bounding box center [652, 189] width 247 height 14
click at [820, 353] on app-user-avatar at bounding box center [817, 354] width 32 height 32
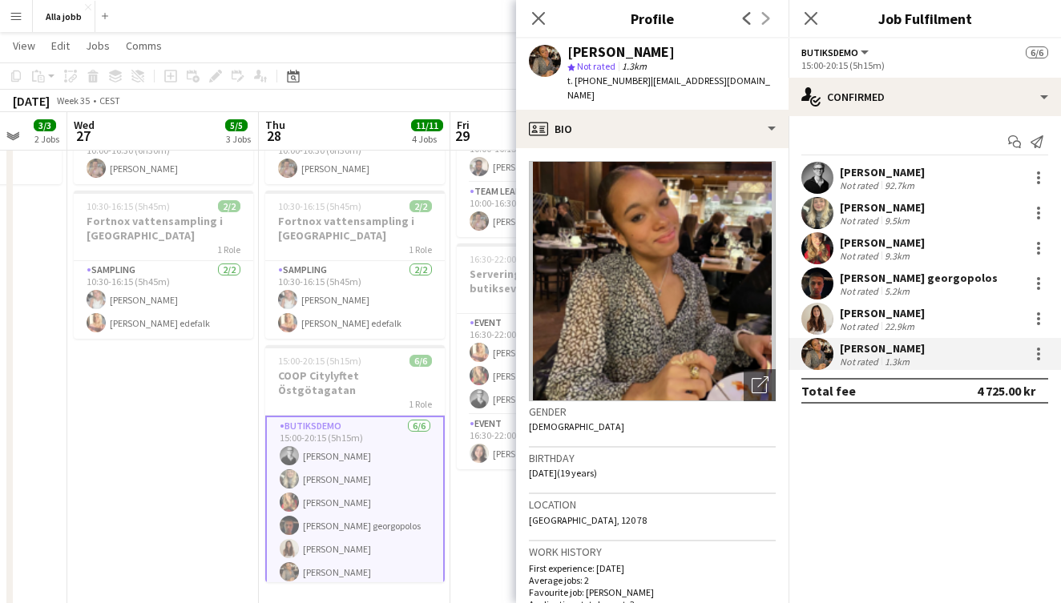
click at [639, 53] on div "[PERSON_NAME]" at bounding box center [620, 52] width 107 height 14
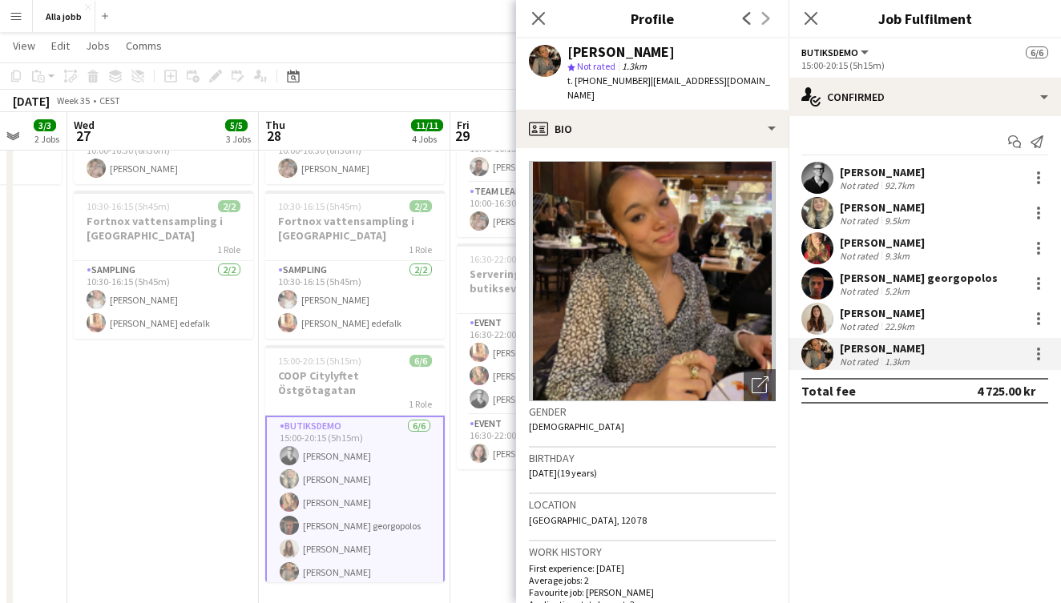
click at [598, 513] on div "Location [STREET_ADDRESS]" at bounding box center [652, 517] width 247 height 46
click at [605, 511] on div "Location [STREET_ADDRESS]" at bounding box center [652, 517] width 247 height 46
click at [609, 514] on span "[GEOGRAPHIC_DATA], 120 78" at bounding box center [588, 520] width 118 height 12
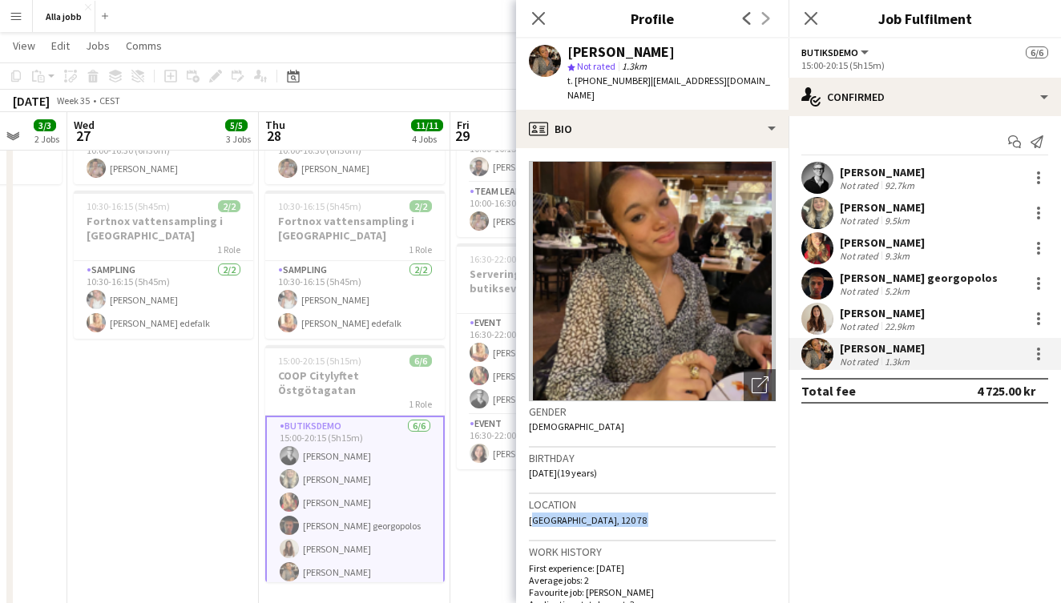
click at [609, 514] on span "[GEOGRAPHIC_DATA], 120 78" at bounding box center [588, 520] width 118 height 12
click at [683, 85] on span "| [EMAIL_ADDRESS][DOMAIN_NAME]" at bounding box center [668, 88] width 203 height 26
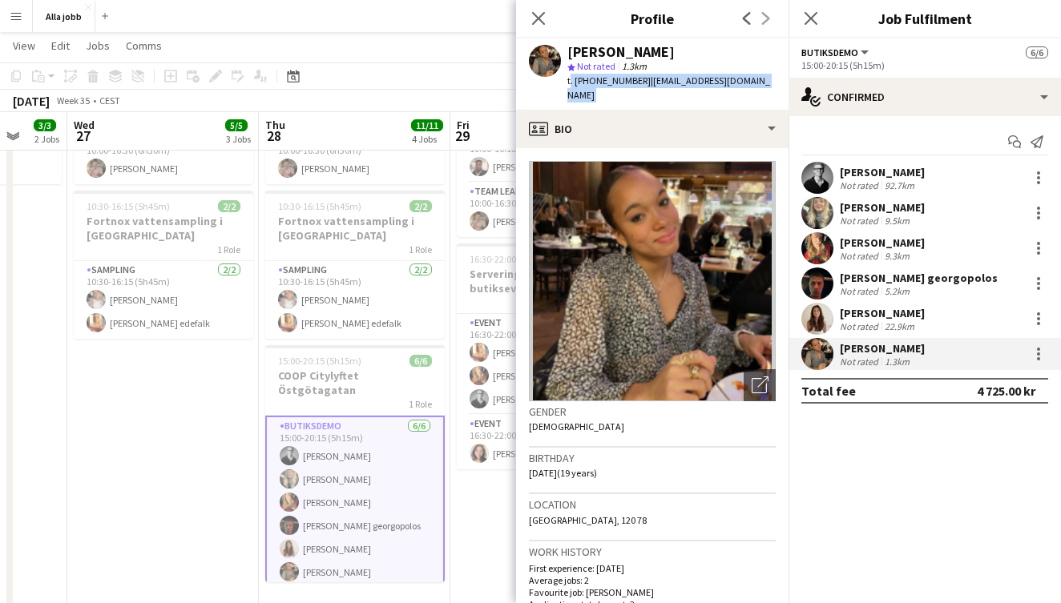
click at [683, 85] on span "| [EMAIL_ADDRESS][DOMAIN_NAME]" at bounding box center [668, 88] width 203 height 26
drag, startPoint x: 761, startPoint y: 79, endPoint x: 643, endPoint y: 75, distance: 117.9
click at [643, 74] on app-profile-header "[PERSON_NAME] star Not rated 1.3km t. [PHONE_NUMBER] | [EMAIL_ADDRESS][DOMAIN_N…" at bounding box center [652, 73] width 272 height 71
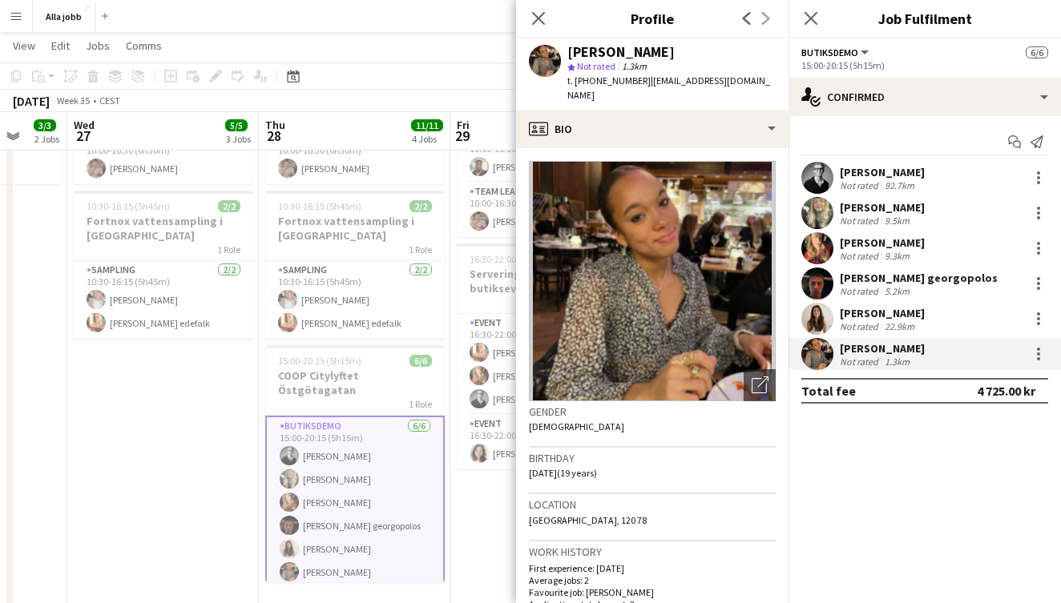
click at [599, 81] on span "t. [PHONE_NUMBER]" at bounding box center [608, 81] width 83 height 12
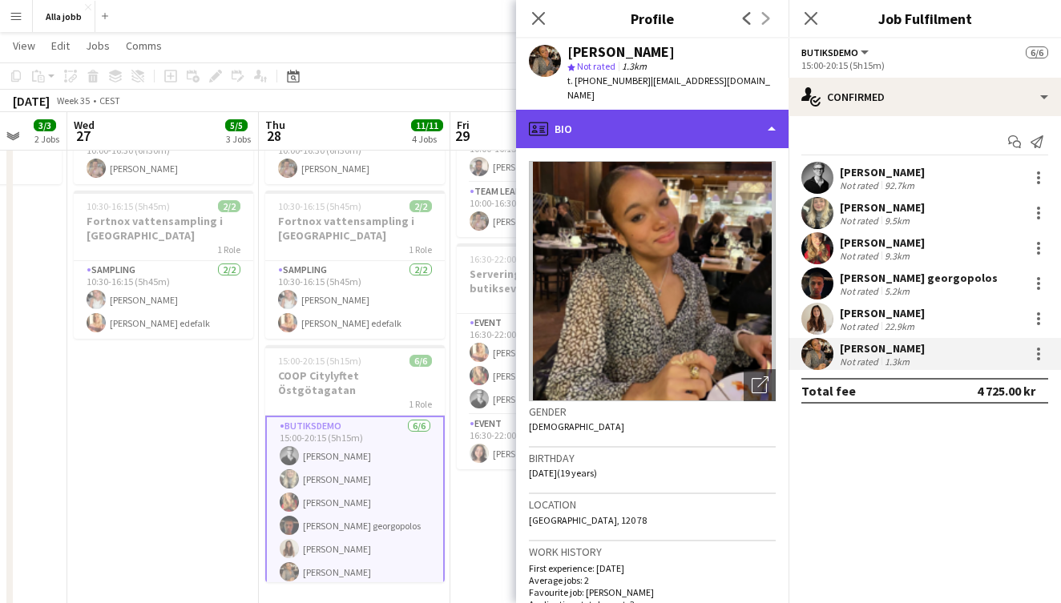
click at [728, 124] on div "profile Bio" at bounding box center [652, 129] width 272 height 38
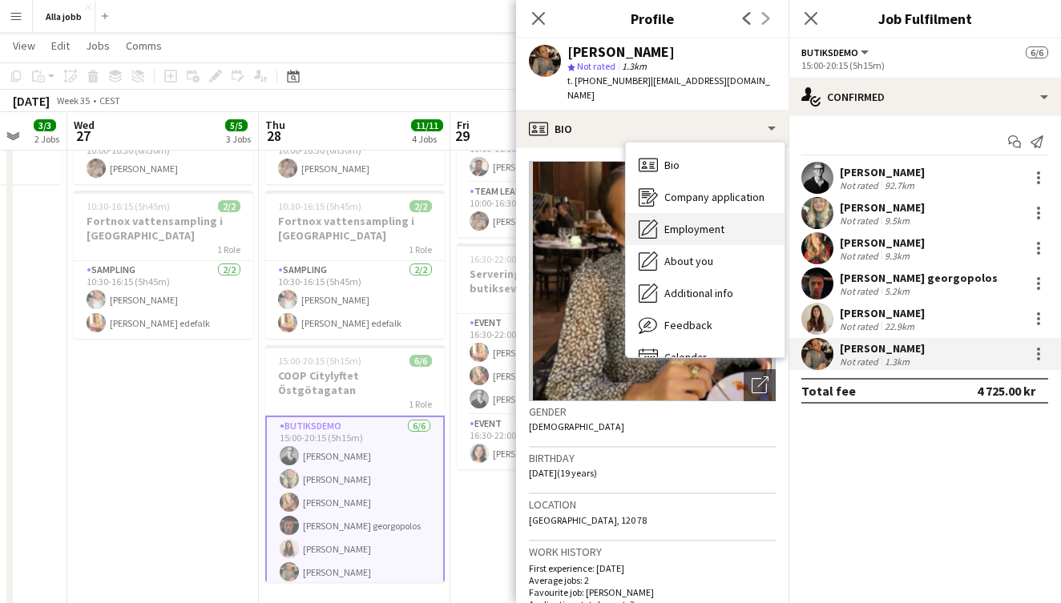
click at [708, 223] on div "Employment Employment" at bounding box center [705, 229] width 159 height 32
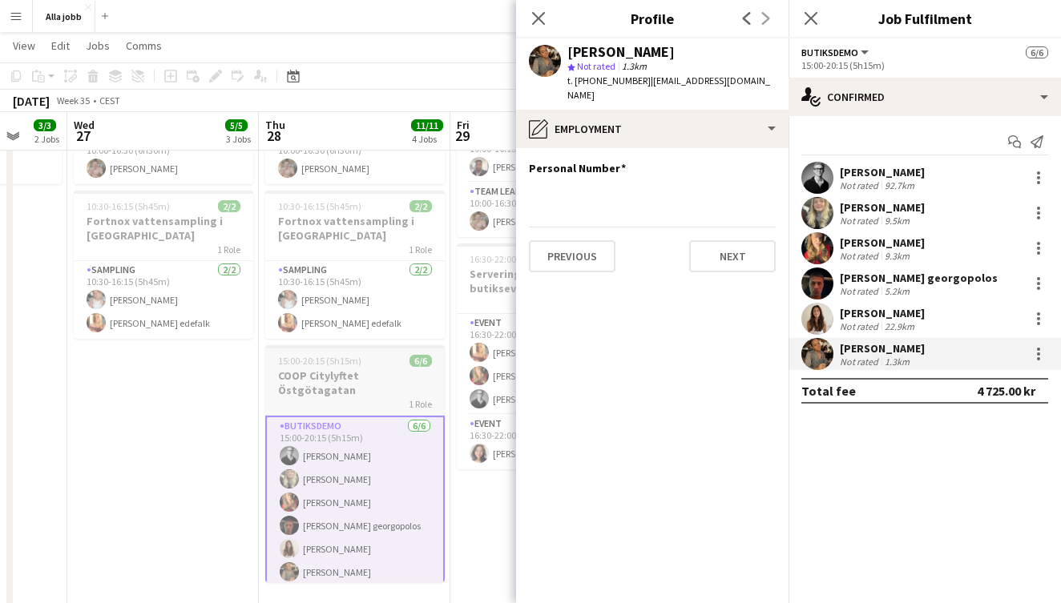
click at [438, 353] on app-job-card "15:00-20:15 (5h15m) 6/6 COOP Citylyftet [STREET_ADDRESS] [DATE] 15:00-20:15 (5h…" at bounding box center [354, 463] width 179 height 237
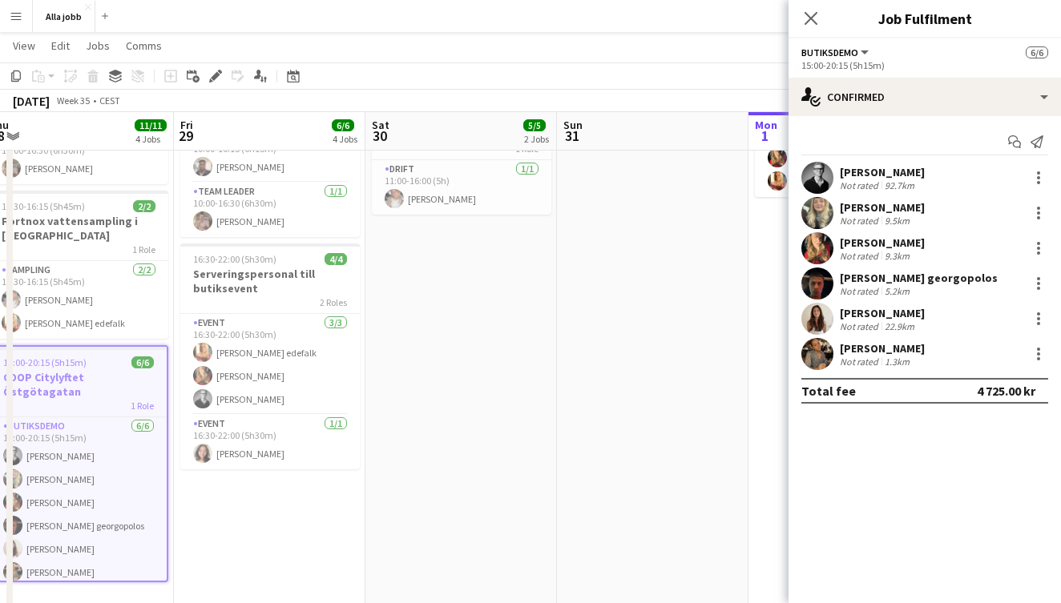
scroll to position [0, 611]
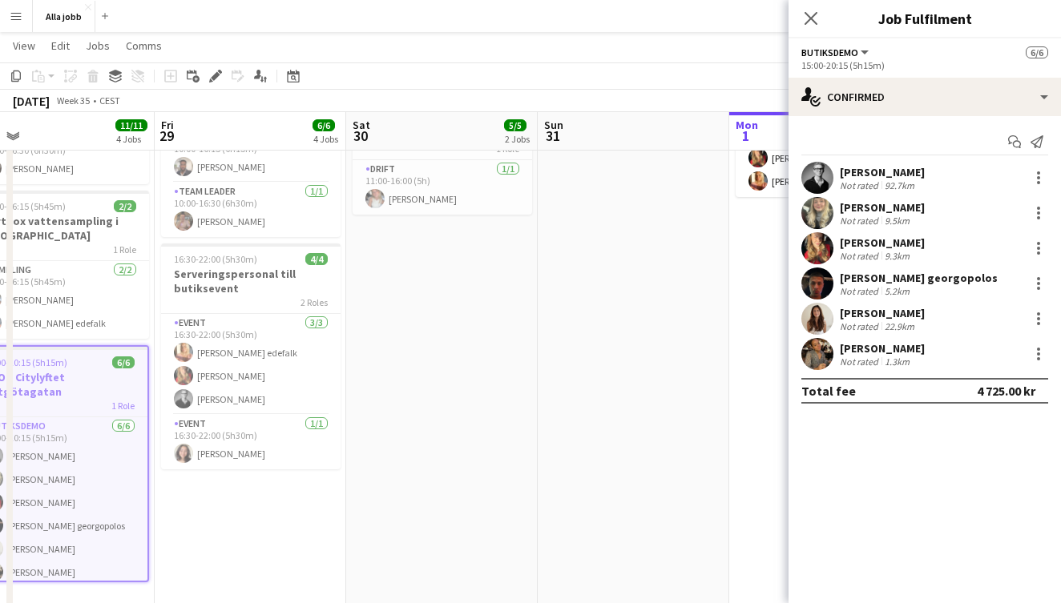
click at [438, 353] on app-date-cell "07:00-11:00 (4h) 4/4 Bagel Bar KICKS Globen 1 Role Event [DATE] 07:00-11:00 (4h…" at bounding box center [442, 395] width 192 height 968
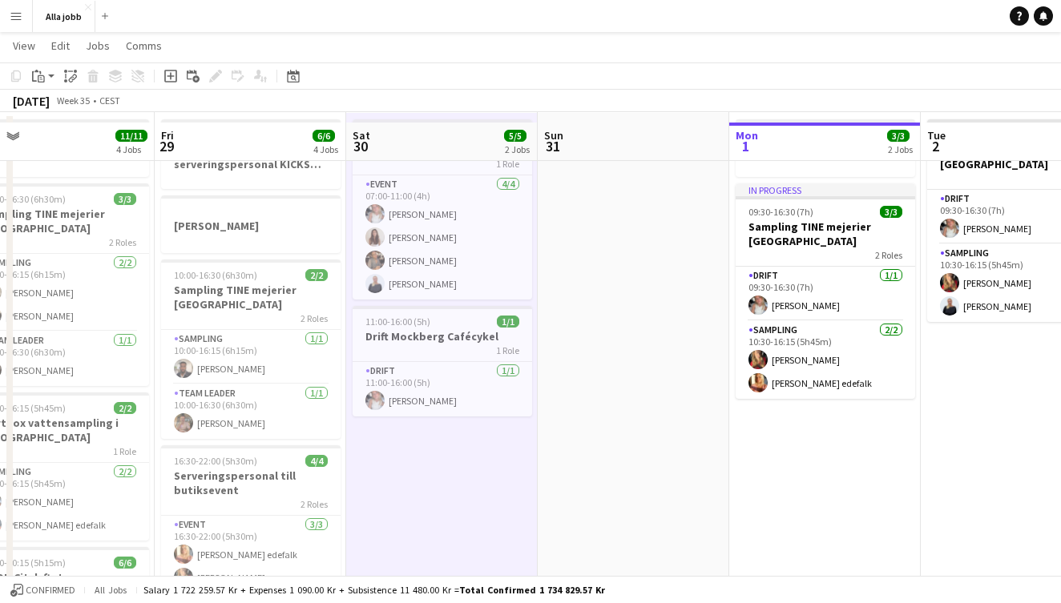
scroll to position [66, 0]
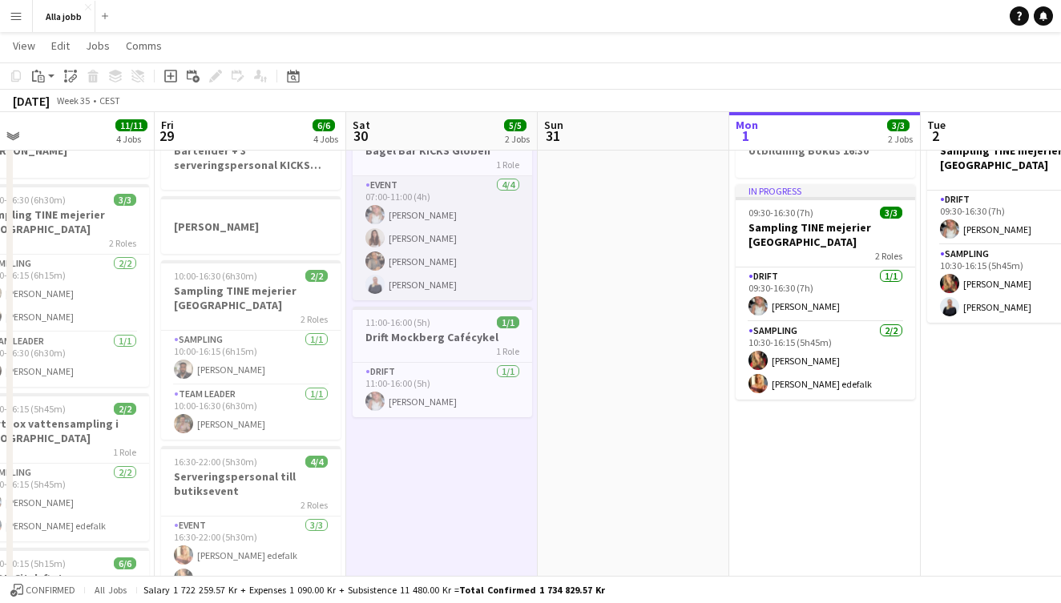
click at [445, 275] on app-card-role "Event [DATE] 07:00-11:00 (4h) [PERSON_NAME] Maja [PERSON_NAME] Nwaugo [PERSON_N…" at bounding box center [442, 238] width 179 height 124
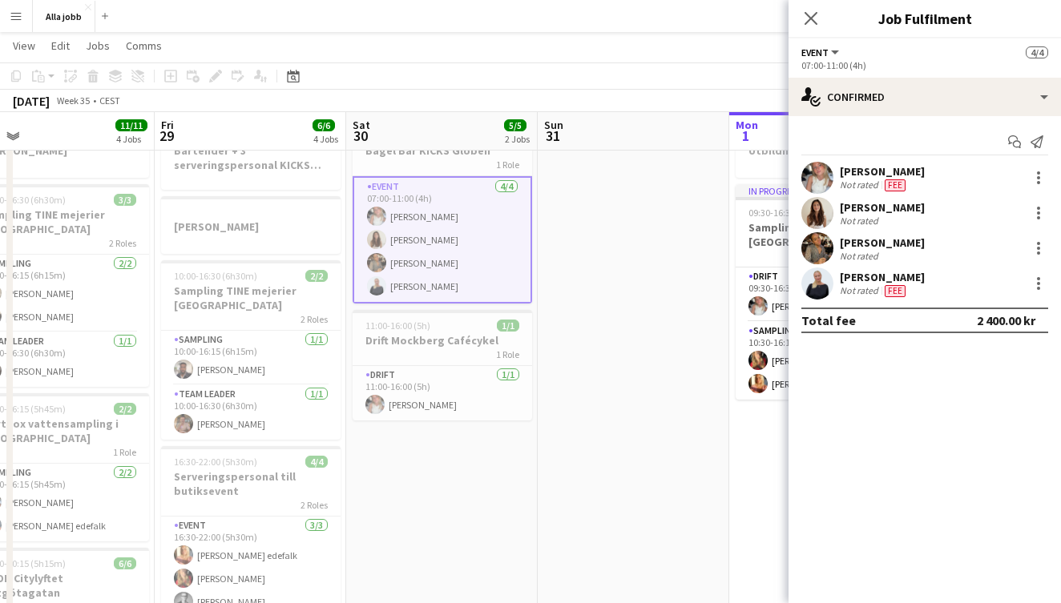
click at [812, 296] on app-user-avatar at bounding box center [817, 284] width 32 height 32
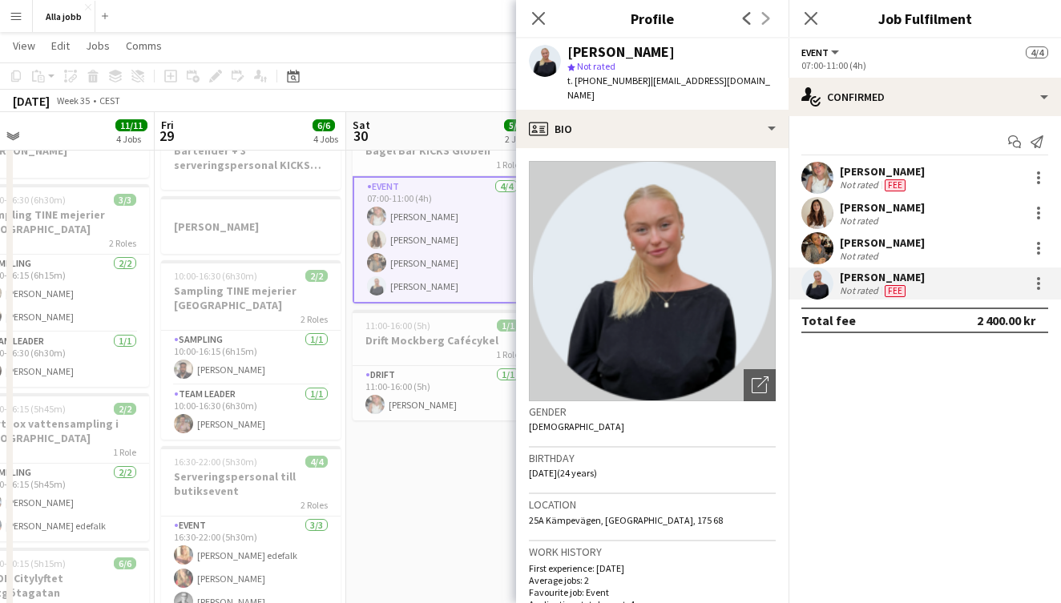
click at [603, 58] on div "[PERSON_NAME]" at bounding box center [620, 52] width 107 height 14
drag, startPoint x: 776, startPoint y: 79, endPoint x: 639, endPoint y: 81, distance: 137.0
click at [639, 81] on app-profile-header "[PERSON_NAME] star Not rated t. [PHONE_NUMBER] | [EMAIL_ADDRESS][DOMAIN_NAME]" at bounding box center [652, 73] width 272 height 71
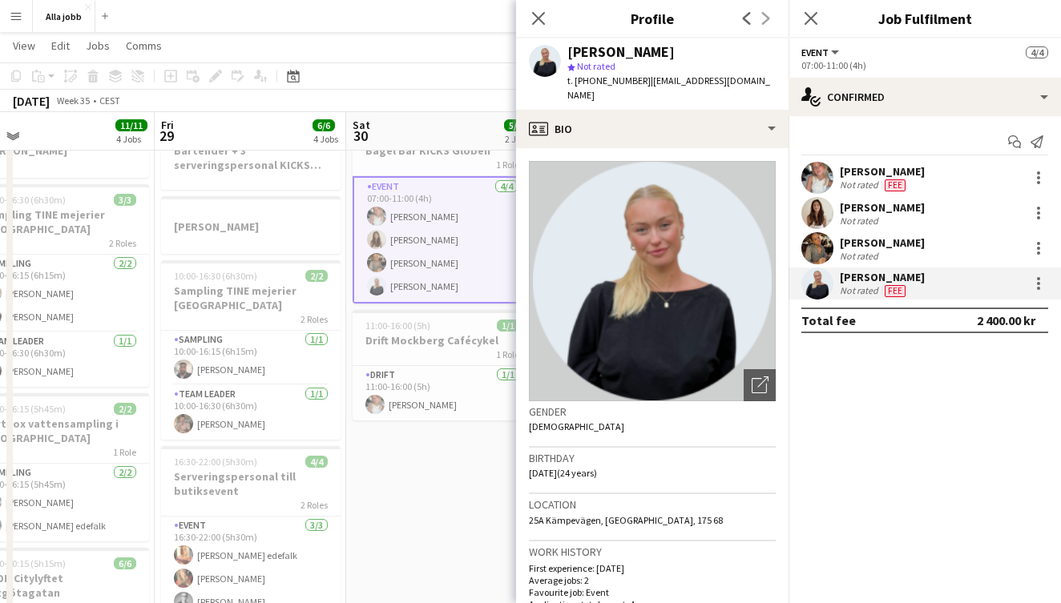
click at [597, 82] on span "t. [PHONE_NUMBER]" at bounding box center [608, 81] width 83 height 12
click at [586, 514] on span "25A Kämpevägen, [GEOGRAPHIC_DATA], 175 68" at bounding box center [626, 520] width 194 height 12
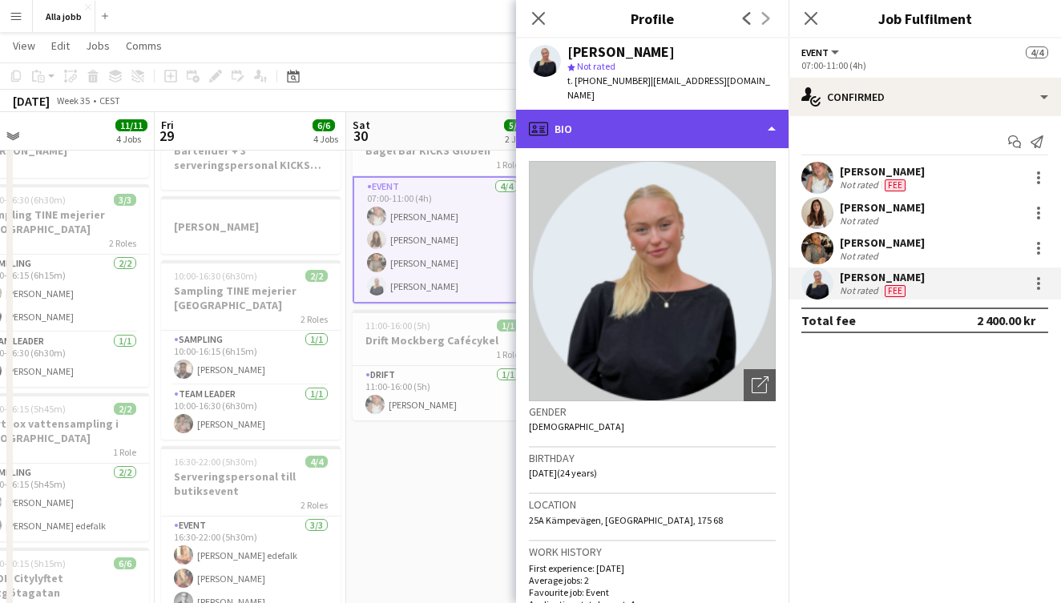
click at [603, 124] on div "profile Bio" at bounding box center [652, 129] width 272 height 38
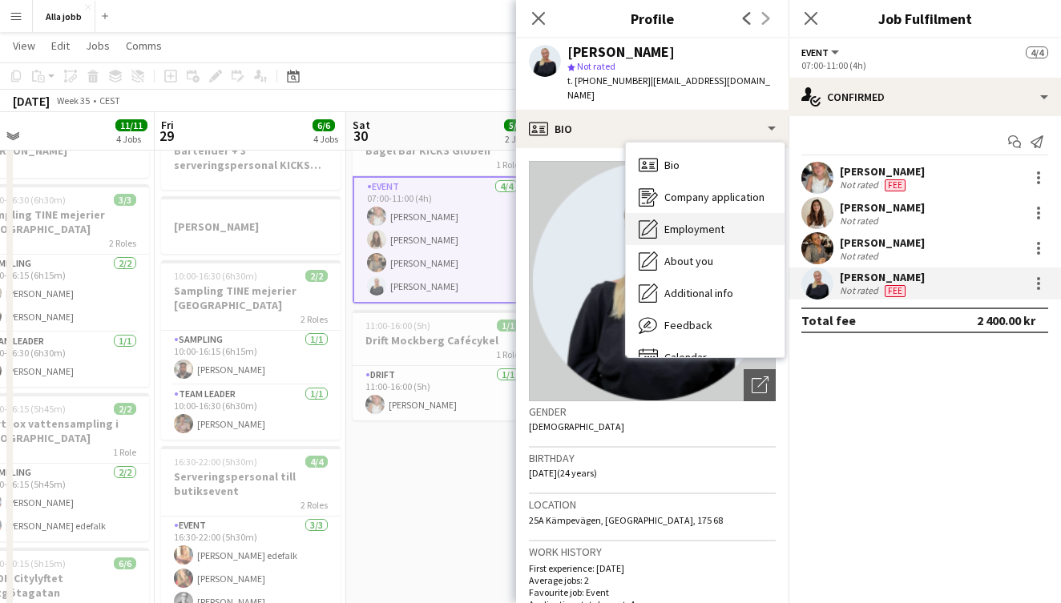
click at [671, 224] on div "Employment Employment" at bounding box center [705, 229] width 159 height 32
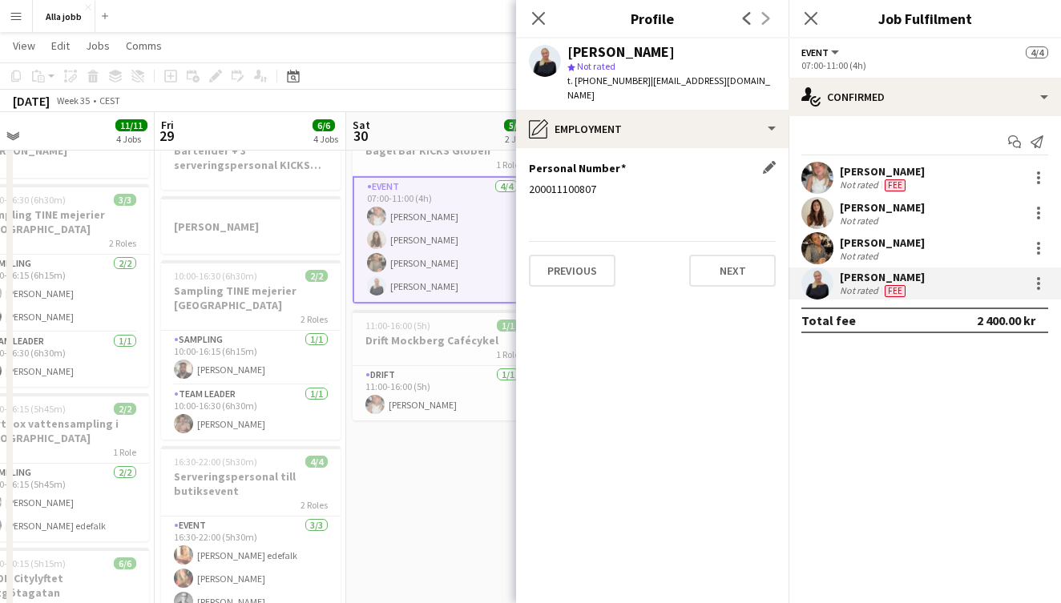
click at [588, 182] on div "200011100807" at bounding box center [652, 189] width 247 height 14
click at [624, 198] on app-section-data-types "Personal Number Edit this field 200011100807 Previous Next" at bounding box center [652, 375] width 272 height 455
click at [562, 182] on div "200011100807" at bounding box center [652, 189] width 247 height 14
